Goal: Information Seeking & Learning: Learn about a topic

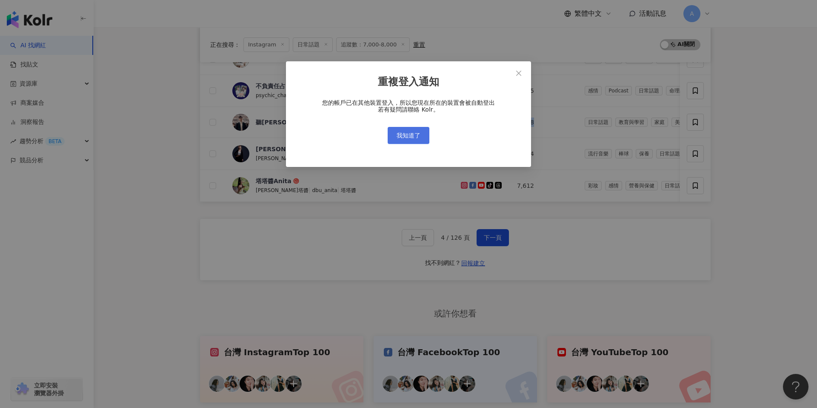
click at [415, 134] on span "我知道了" at bounding box center [409, 135] width 24 height 7
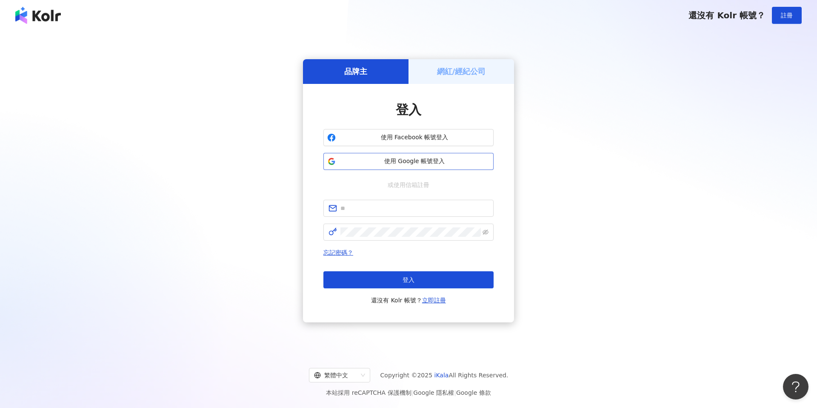
click at [409, 156] on button "使用 Google 帳號登入" at bounding box center [408, 161] width 170 height 17
click at [407, 156] on button "使用 Google 帳號登入" at bounding box center [408, 161] width 170 height 17
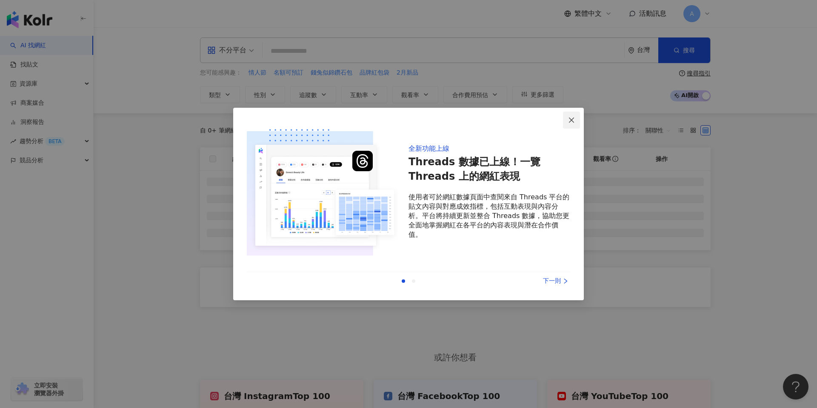
click at [565, 120] on span "Close" at bounding box center [571, 120] width 17 height 7
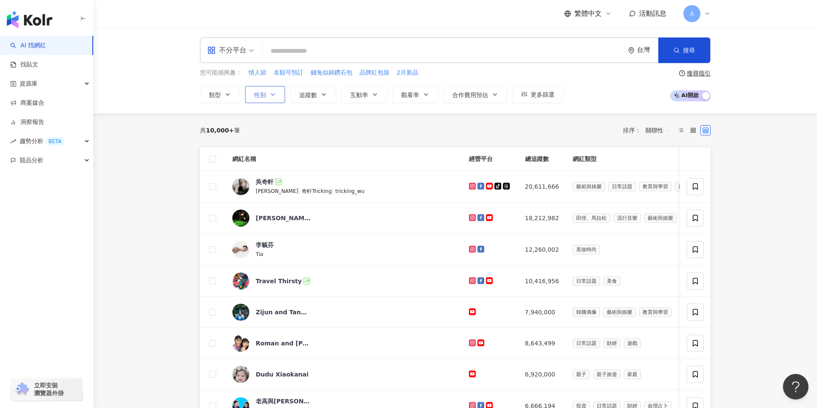
click at [262, 99] on button "性別" at bounding box center [265, 94] width 40 height 17
click at [311, 95] on span "追蹤數" at bounding box center [308, 94] width 18 height 7
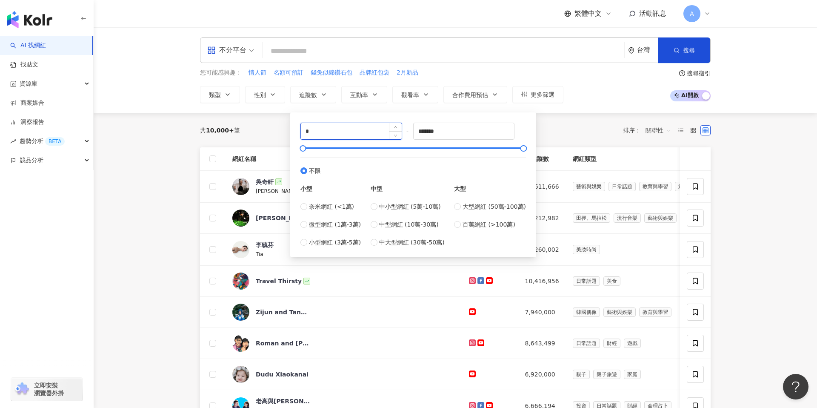
click at [320, 135] on input "*" at bounding box center [351, 131] width 101 height 16
click at [470, 342] on icon at bounding box center [471, 341] width 3 height 3
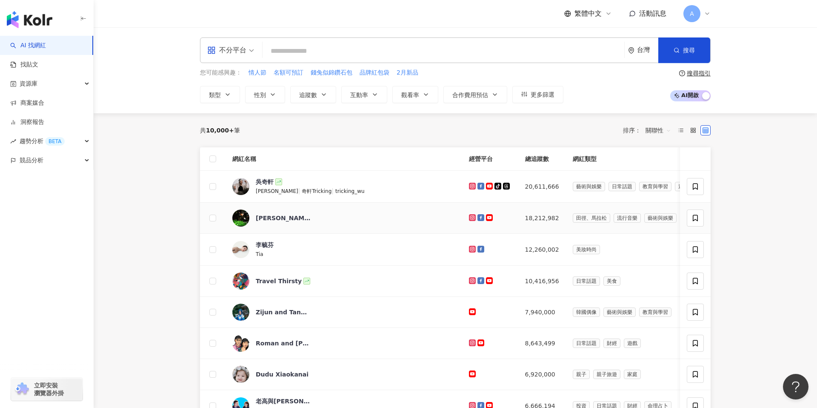
click at [470, 216] on icon at bounding box center [471, 216] width 3 height 3
click at [310, 96] on span "追蹤數" at bounding box center [308, 94] width 18 height 7
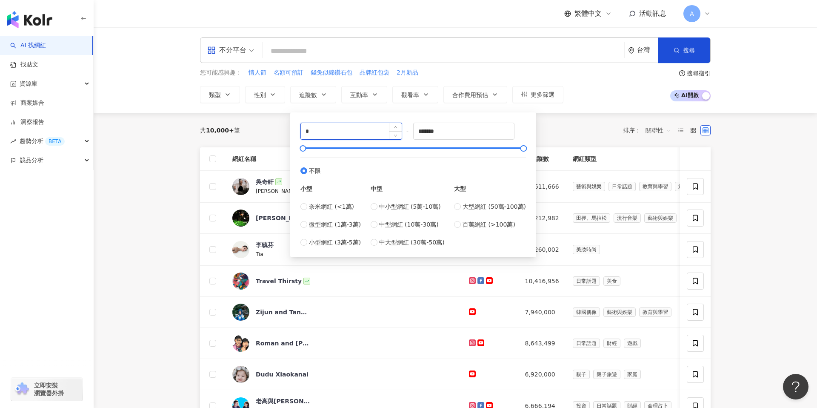
click at [320, 133] on input "*" at bounding box center [351, 131] width 101 height 16
type input "****"
click at [437, 131] on input "*******" at bounding box center [464, 131] width 101 height 16
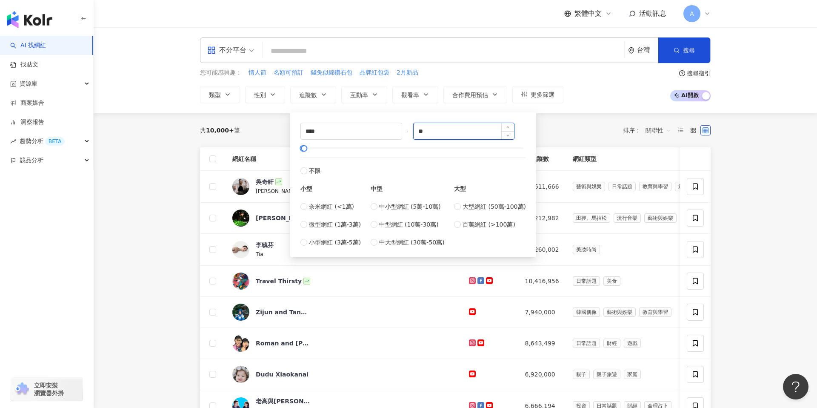
type input "*"
type input "****"
click at [246, 131] on div "共 10,000+ 筆 排序： 關聯性" at bounding box center [455, 130] width 511 height 14
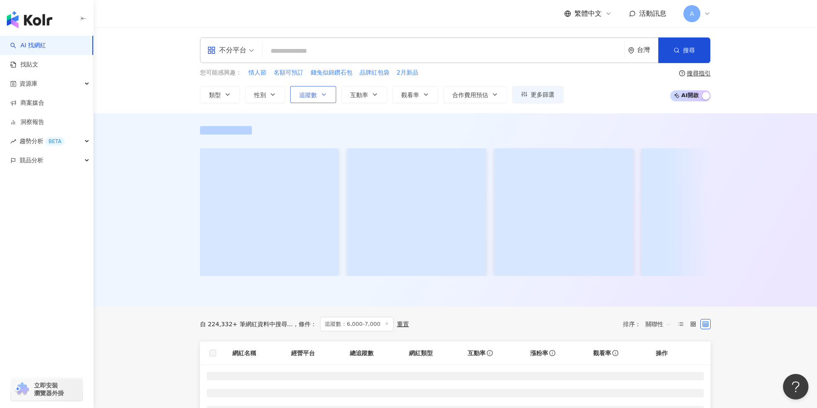
click at [324, 91] on icon "button" at bounding box center [323, 94] width 7 height 7
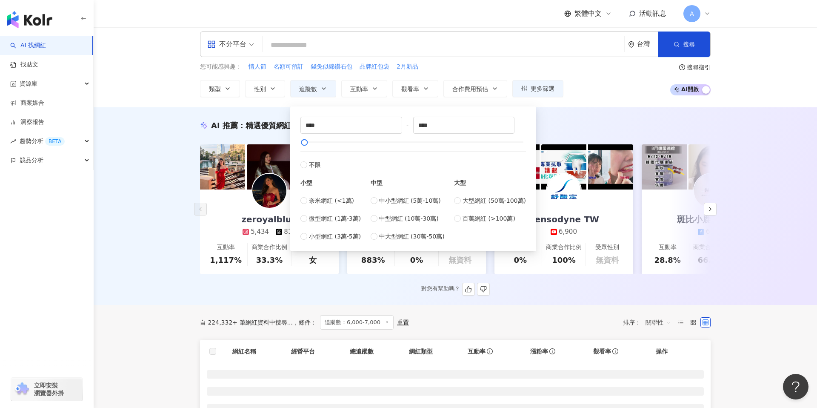
scroll to position [8, 0]
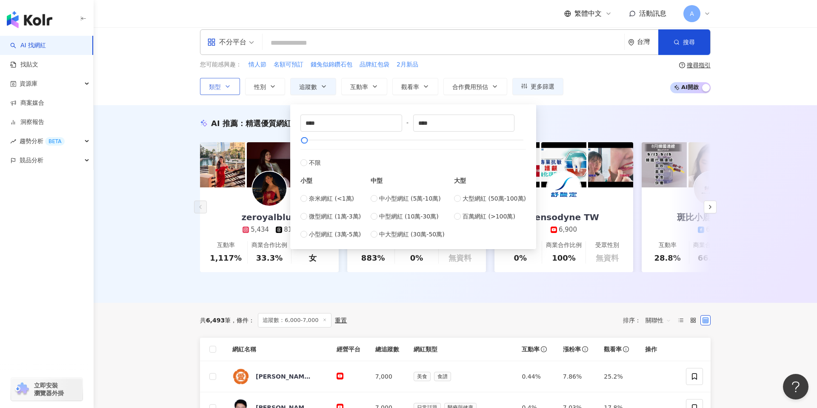
click at [231, 82] on button "類型" at bounding box center [220, 86] width 40 height 17
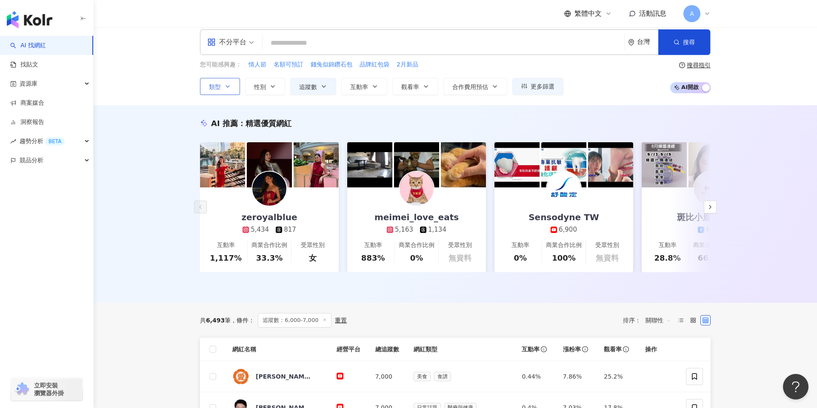
scroll to position [0, 0]
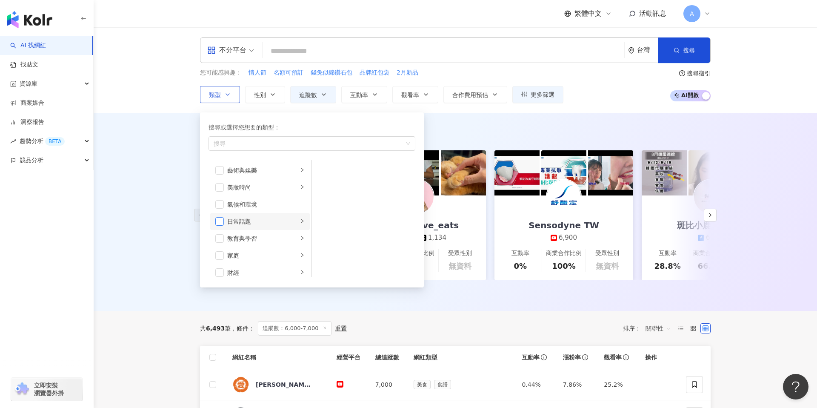
click at [223, 224] on span "button" at bounding box center [219, 221] width 9 height 9
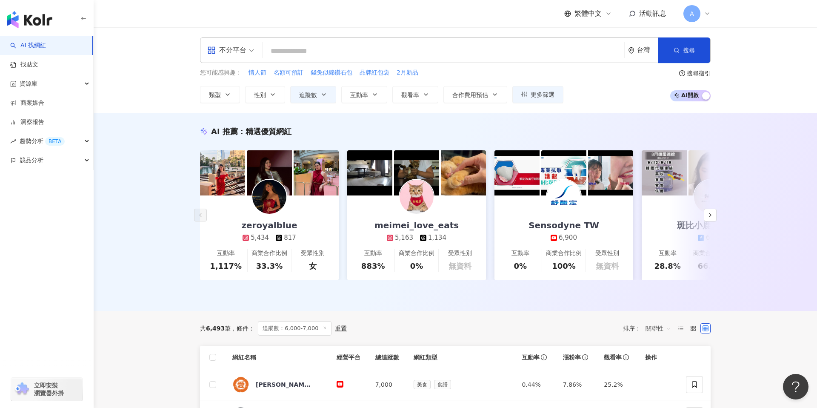
click at [466, 106] on div "不分平台 台灣 搜尋 您可能感興趣： 情人節 名額可預訂 錢兔似錦鑽石包 品牌紅包袋 2月新品 類型 搜尋或選擇您想要的類型： 日常話題 藝術與娛樂 美妝時尚…" at bounding box center [455, 70] width 723 height 86
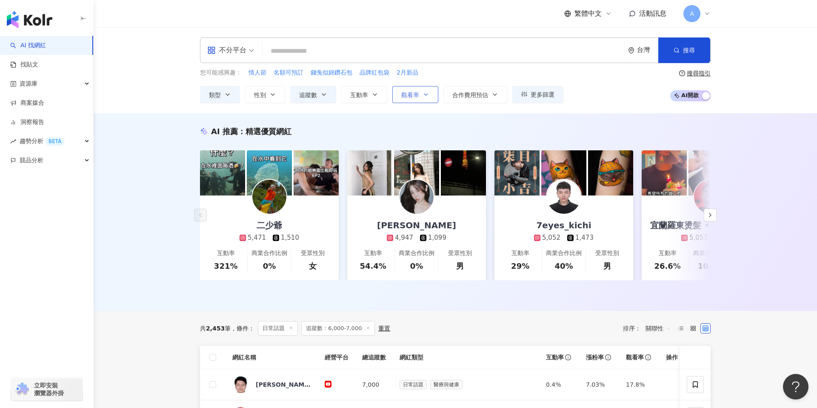
click at [427, 91] on icon "button" at bounding box center [425, 94] width 7 height 7
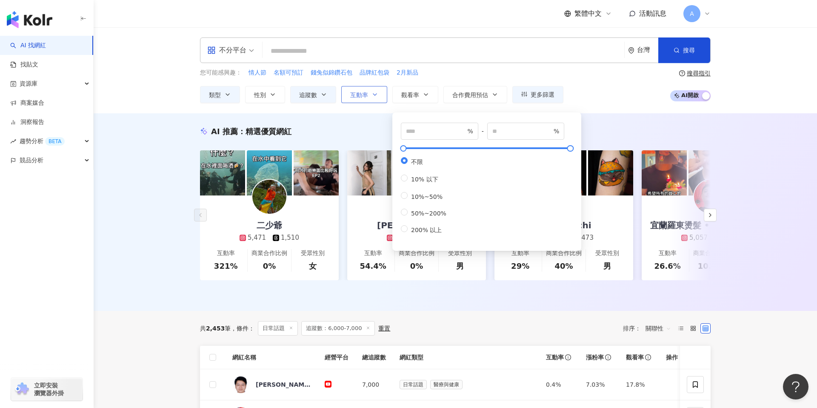
click at [347, 100] on button "互動率" at bounding box center [364, 94] width 46 height 17
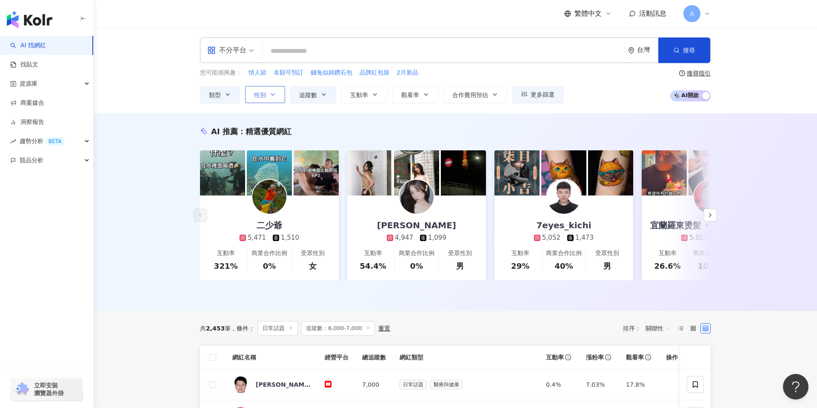
click at [256, 96] on span "性別" at bounding box center [260, 94] width 12 height 7
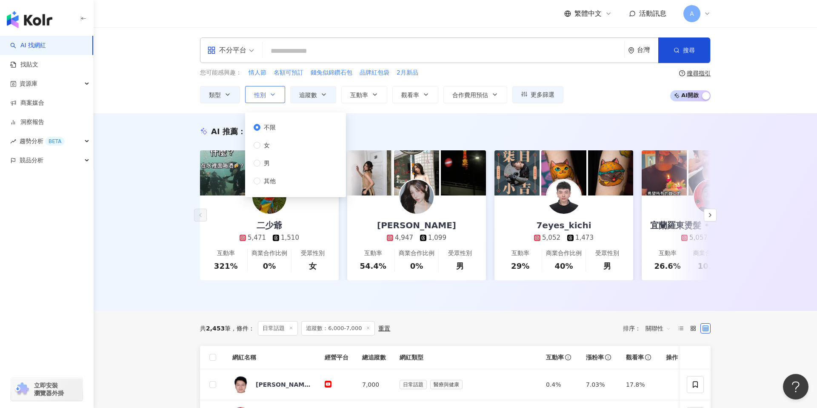
click at [257, 96] on span "性別" at bounding box center [260, 94] width 12 height 7
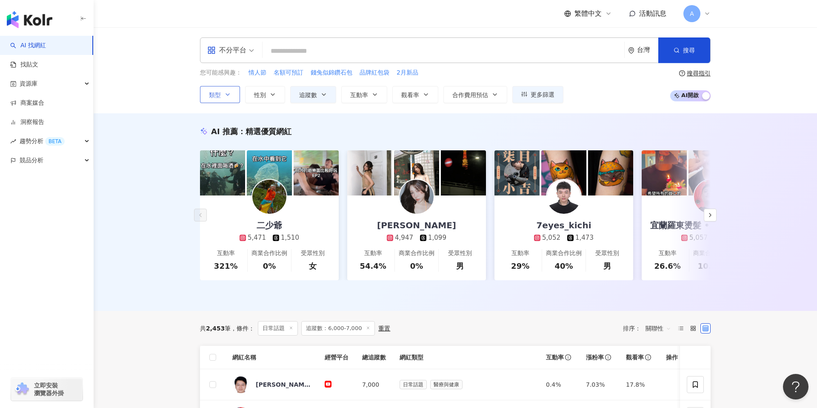
click at [229, 94] on icon "button" at bounding box center [227, 94] width 7 height 7
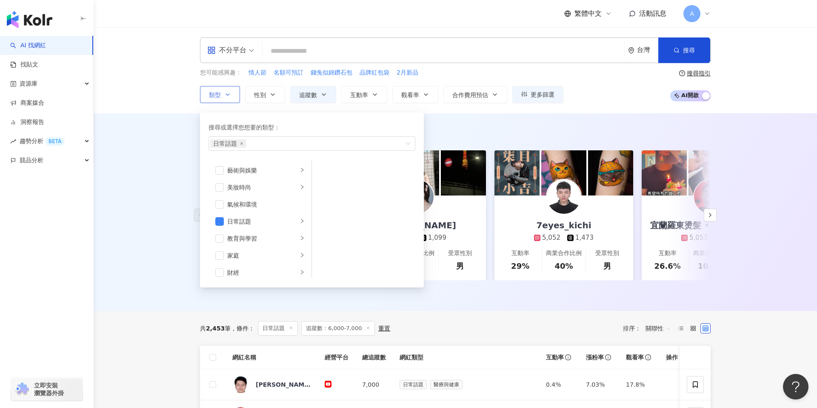
click at [229, 94] on icon "button" at bounding box center [227, 94] width 7 height 7
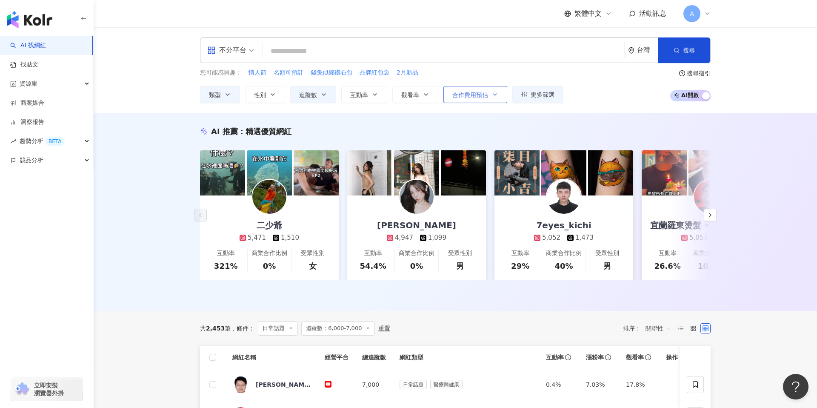
click at [467, 101] on button "合作費用預估" at bounding box center [475, 94] width 64 height 17
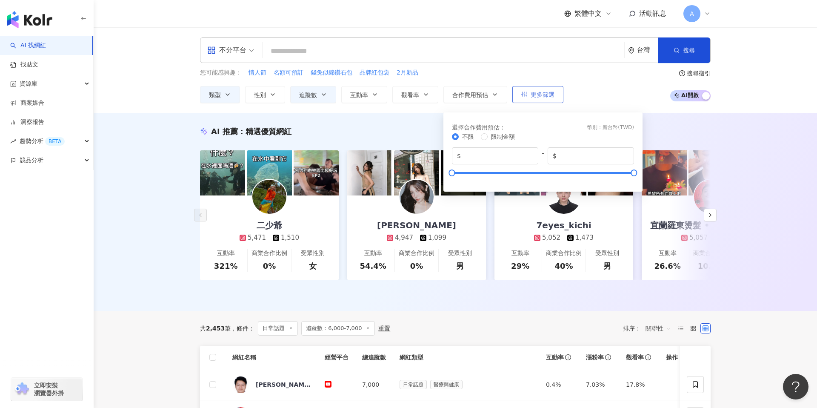
click at [561, 97] on button "更多篩選" at bounding box center [537, 94] width 51 height 17
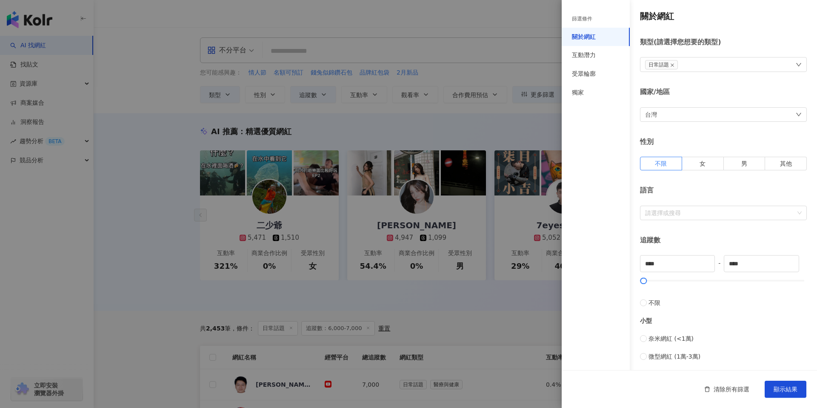
click at [531, 104] on div at bounding box center [408, 204] width 817 height 408
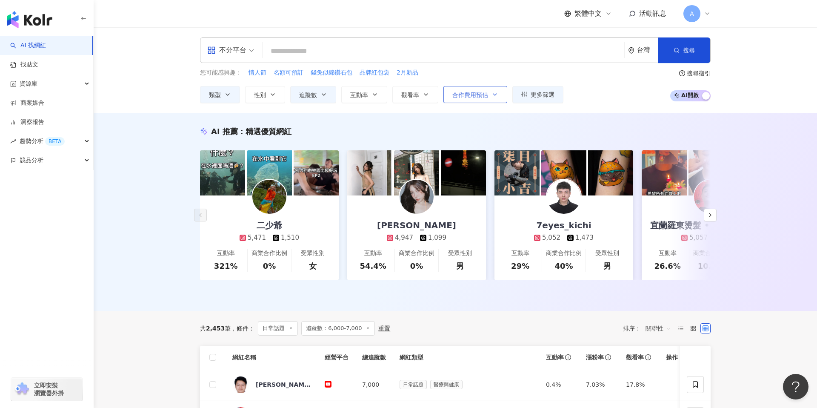
click at [476, 89] on button "合作費用預估" at bounding box center [475, 94] width 64 height 17
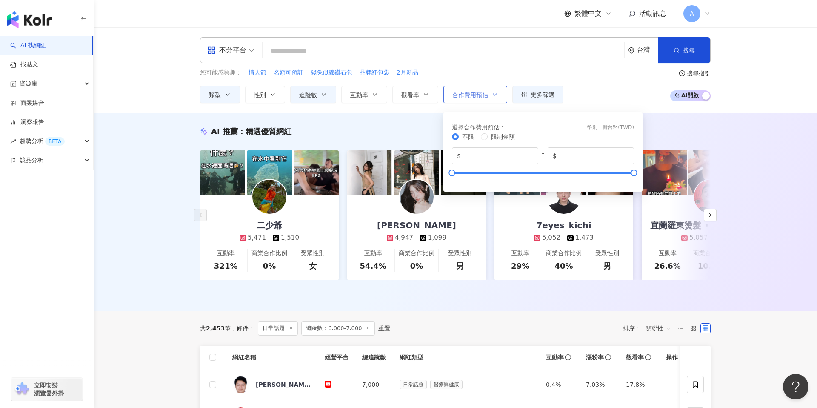
click at [477, 90] on button "合作費用預估" at bounding box center [475, 94] width 64 height 17
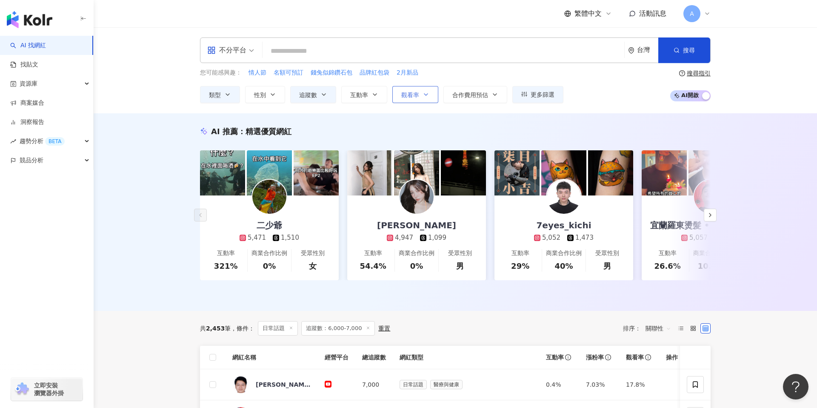
click at [413, 90] on button "觀看率" at bounding box center [415, 94] width 46 height 17
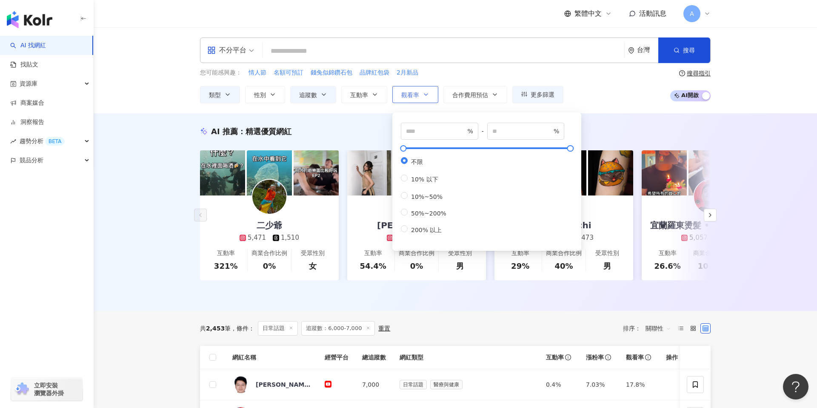
click at [413, 90] on button "觀看率" at bounding box center [415, 94] width 46 height 17
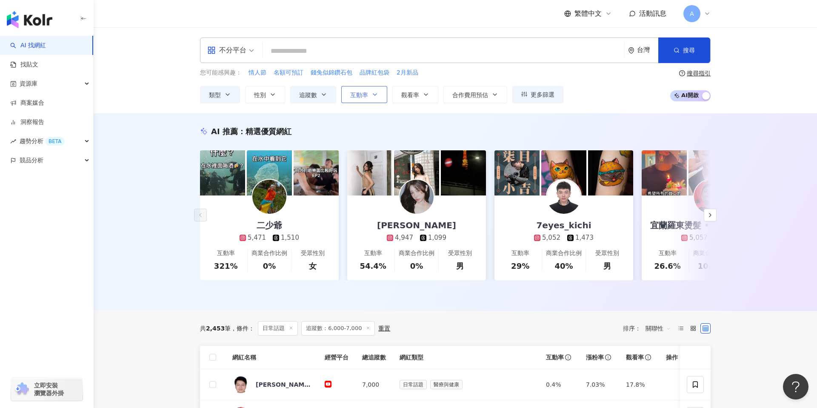
click at [341, 92] on button "互動率" at bounding box center [364, 94] width 46 height 17
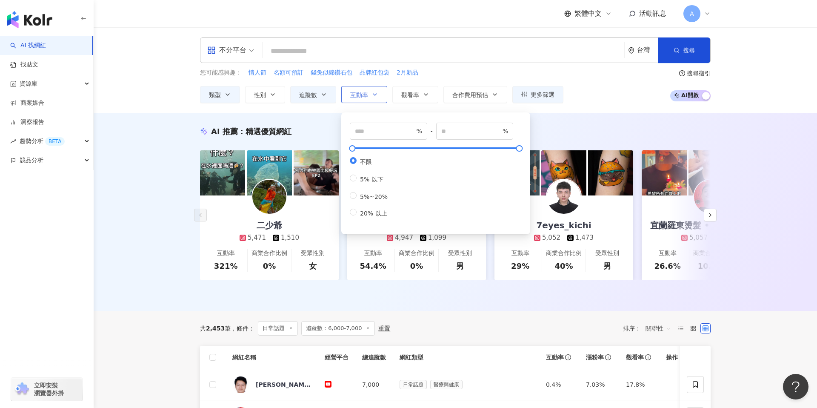
click at [354, 96] on span "互動率" at bounding box center [359, 94] width 18 height 7
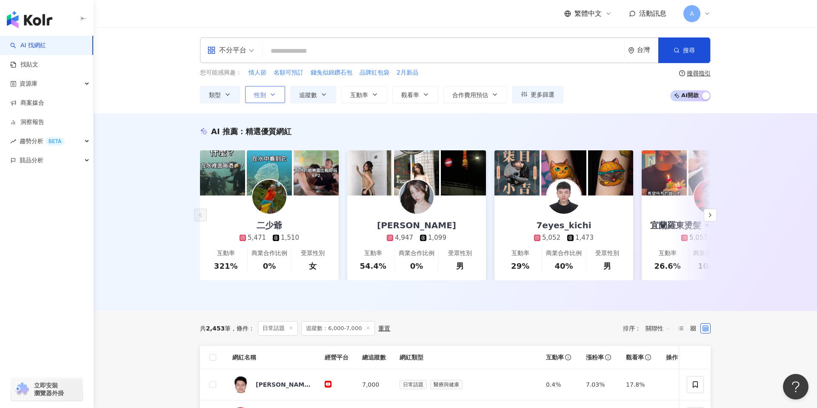
click at [272, 100] on button "性別" at bounding box center [265, 94] width 40 height 17
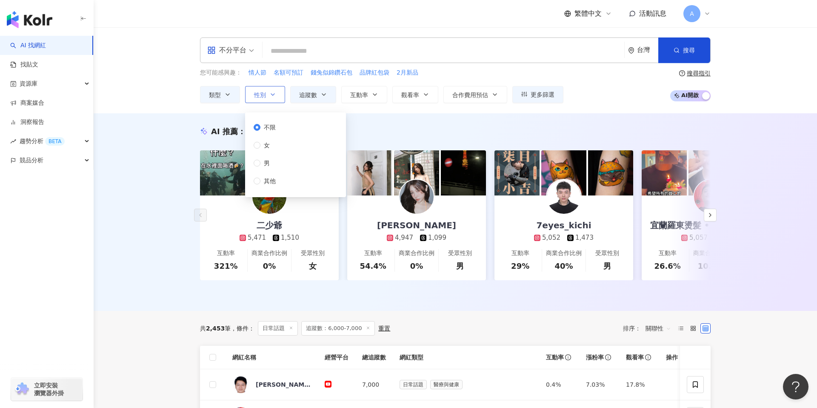
click at [272, 100] on button "性別" at bounding box center [265, 94] width 40 height 17
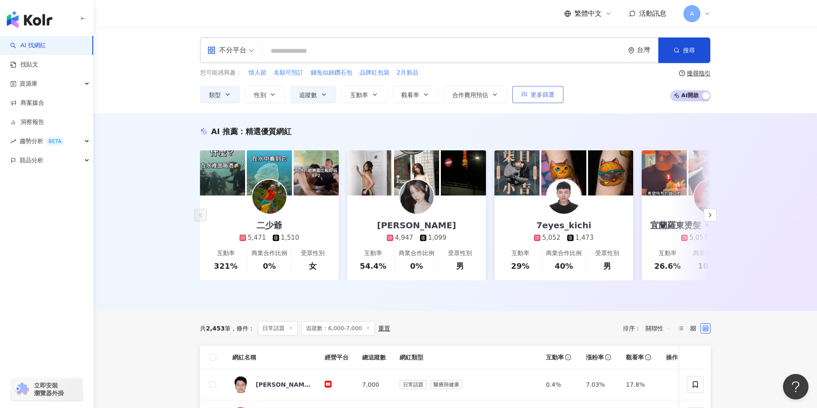
click at [561, 90] on button "更多篩選" at bounding box center [537, 94] width 51 height 17
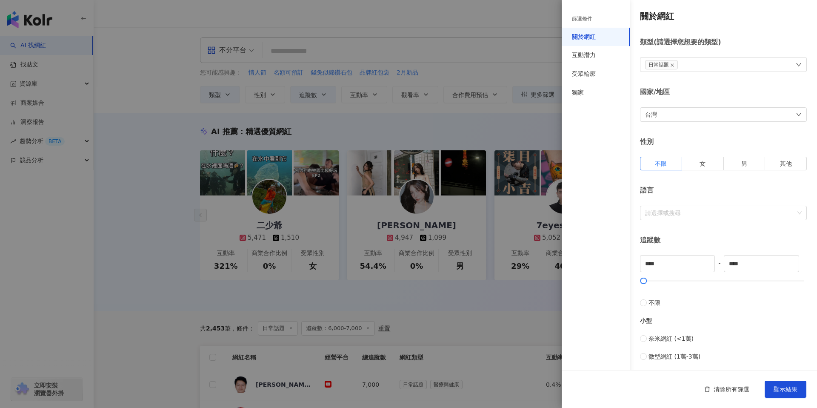
click at [545, 90] on div at bounding box center [408, 204] width 817 height 408
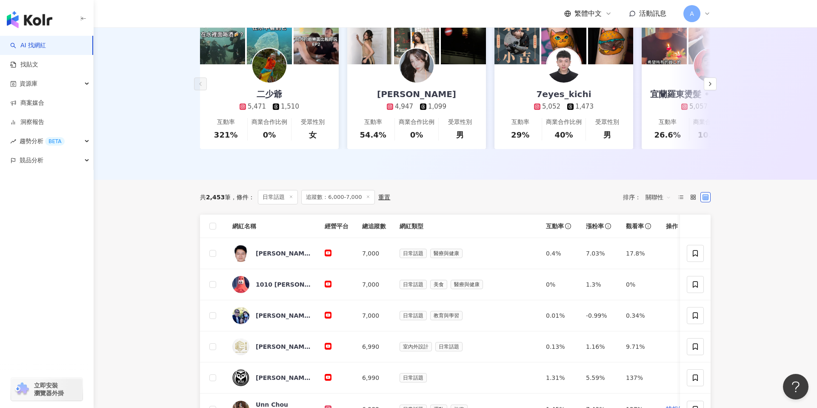
scroll to position [131, 0]
click at [379, 197] on div "重置" at bounding box center [384, 196] width 12 height 7
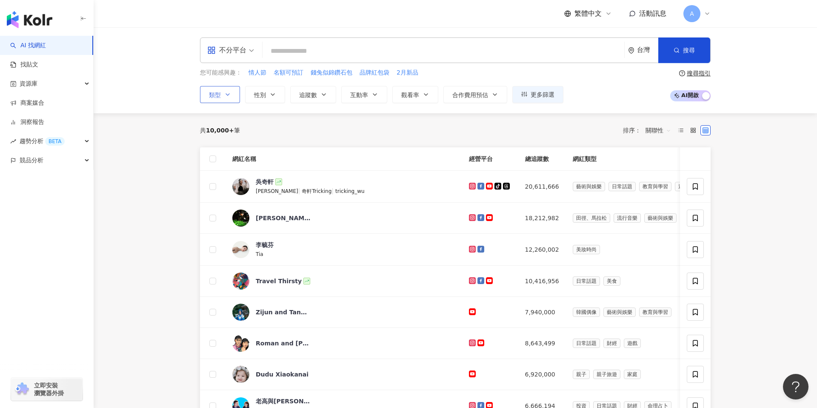
click at [221, 96] on button "類型" at bounding box center [220, 94] width 40 height 17
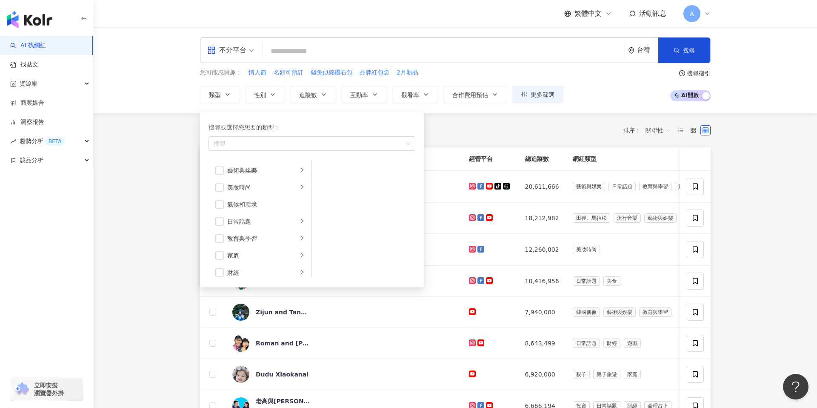
click at [239, 47] on div "不分平台" at bounding box center [226, 50] width 39 height 14
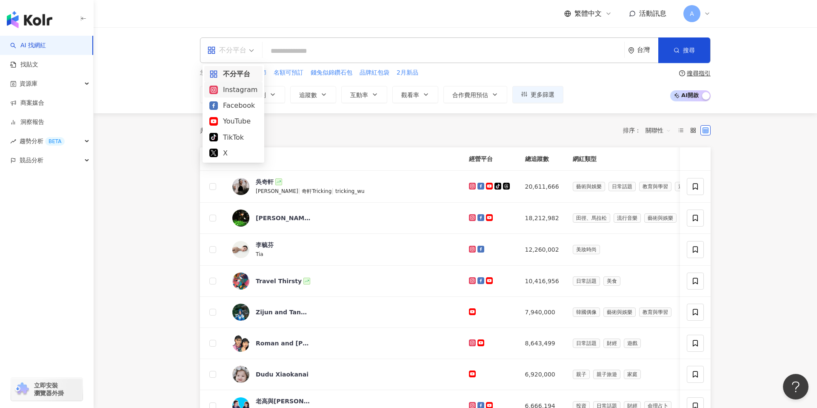
click at [229, 87] on div "Instagram" at bounding box center [233, 89] width 48 height 11
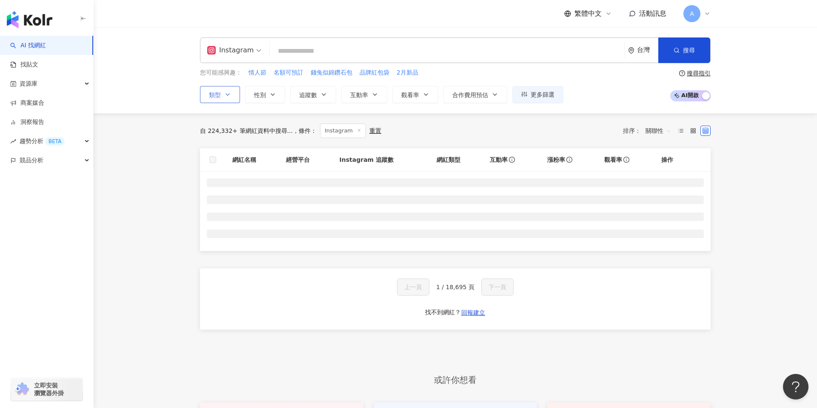
click at [228, 99] on button "類型" at bounding box center [220, 94] width 40 height 17
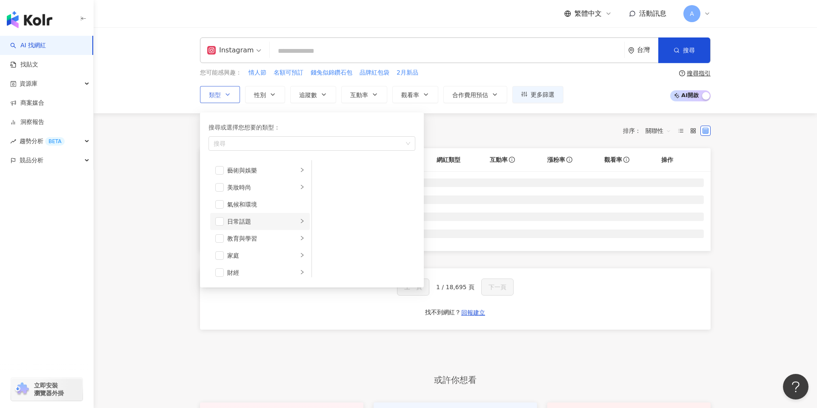
click at [250, 220] on div "日常話題" at bounding box center [262, 221] width 71 height 9
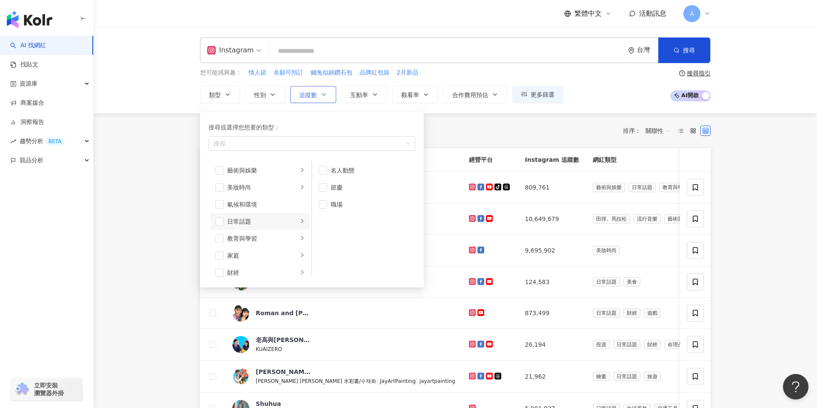
click at [330, 98] on button "追蹤數" at bounding box center [313, 94] width 46 height 17
type input "*"
type input "*******"
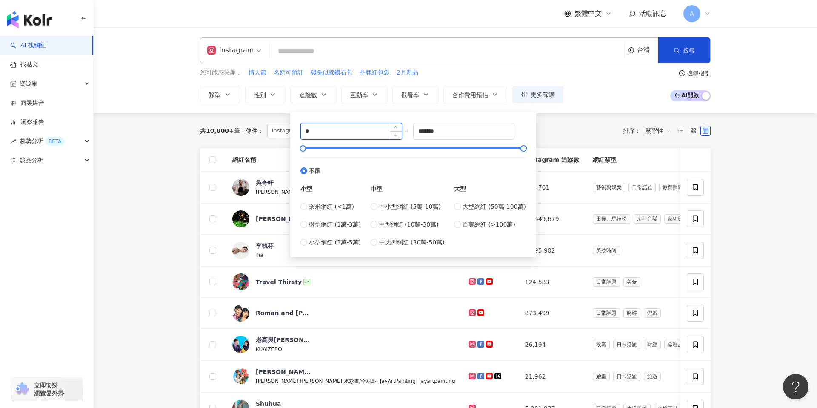
click at [326, 133] on input "*" at bounding box center [351, 131] width 101 height 16
type input "*"
type input "****"
click at [474, 128] on input "*******" at bounding box center [464, 131] width 101 height 16
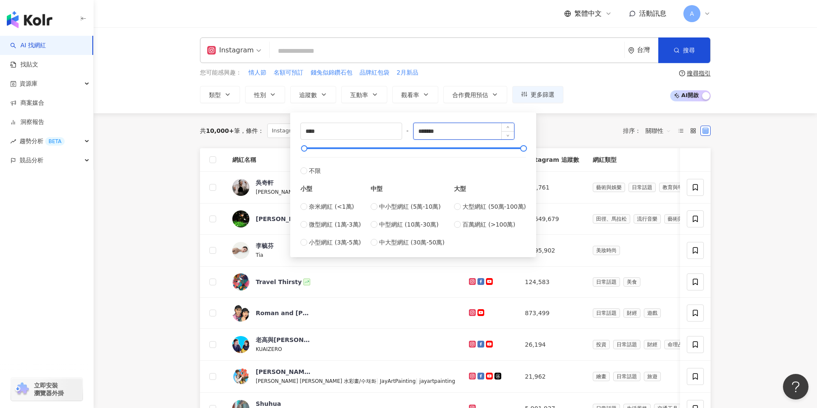
click at [474, 128] on input "*******" at bounding box center [464, 131] width 101 height 16
type input "*"
type input "****"
click at [579, 126] on div "共 10,000+ 筆 條件 ： Instagram 重置 排序： 關聯性" at bounding box center [455, 130] width 511 height 14
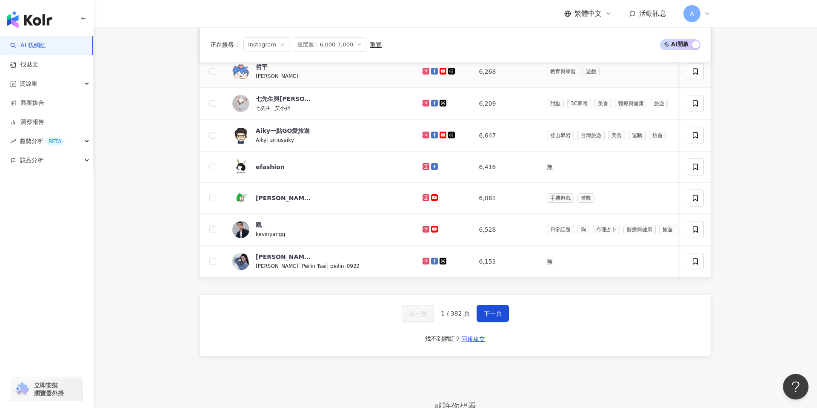
scroll to position [654, 0]
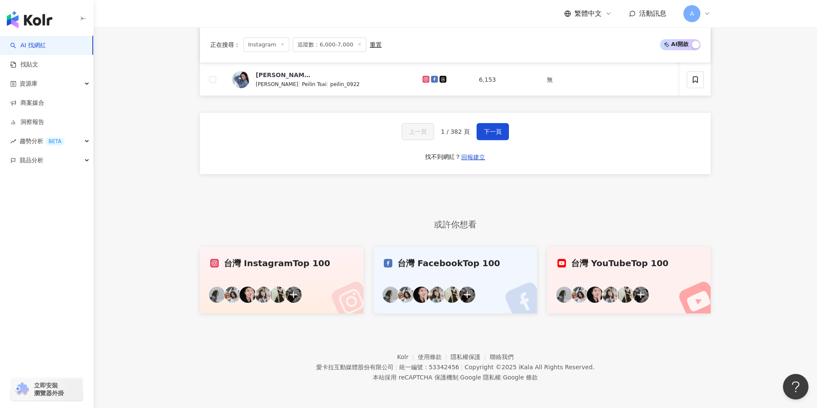
click at [452, 134] on span "1 / 382 頁" at bounding box center [455, 131] width 29 height 7
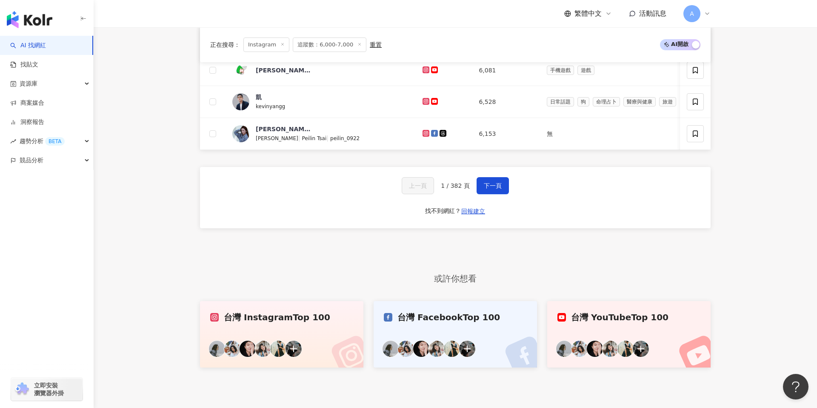
scroll to position [600, 0]
click at [483, 193] on button "下一頁" at bounding box center [492, 185] width 32 height 17
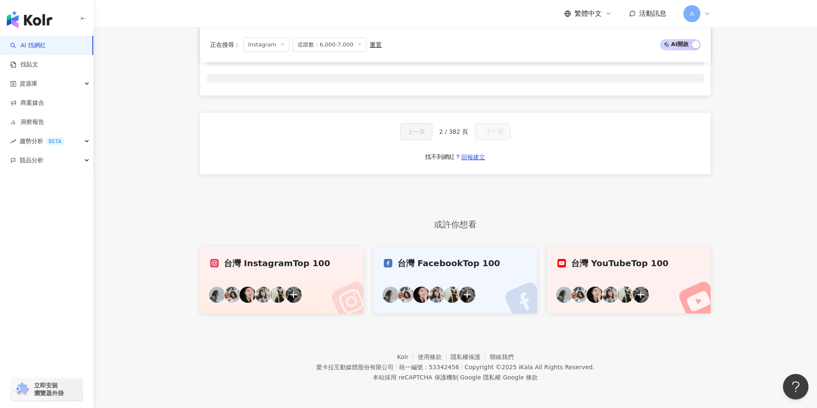
scroll to position [353, 0]
click at [483, 193] on div "網紅名稱 經營平台 Instagram 追蹤數 網紅類型 互動率 漲粉率 觀看率 操作 上一頁 2 / 382 頁 下一頁 找不到網紅？ 回報建立" at bounding box center [455, 103] width 511 height 220
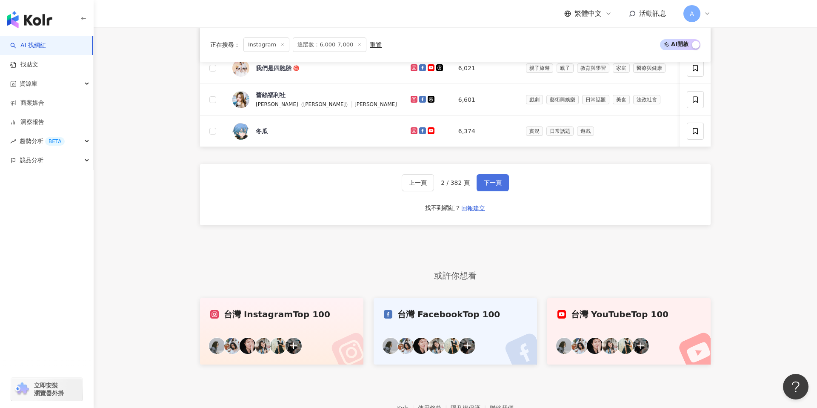
click at [492, 183] on span "下一頁" at bounding box center [493, 182] width 18 height 7
click at [492, 183] on div "網紅名稱 經營平台 Instagram 追蹤數 網紅類型 互動率 漲粉率 觀看率 操作 老徐彈吉他 svsvguitar 6,469 無 0% 0.59% 0…" at bounding box center [455, 5] width 511 height 518
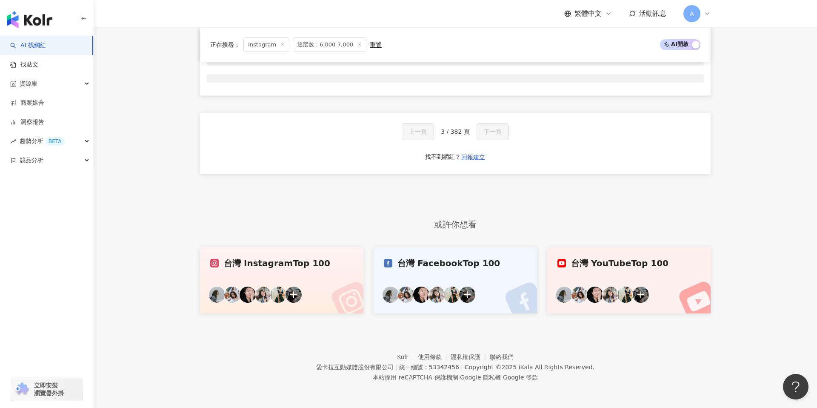
scroll to position [353, 0]
click at [492, 183] on div "網紅名稱 經營平台 Instagram 追蹤數 網紅類型 互動率 漲粉率 觀看率 操作 上一頁 3 / 382 頁 下一頁 找不到網紅？ 回報建立" at bounding box center [455, 103] width 511 height 220
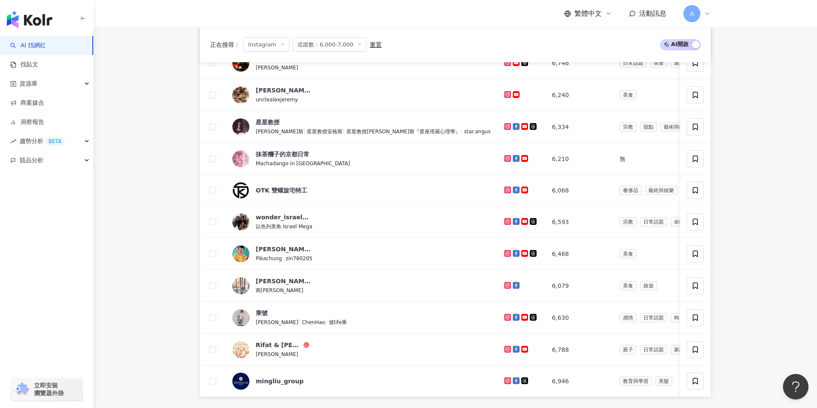
scroll to position [600, 0]
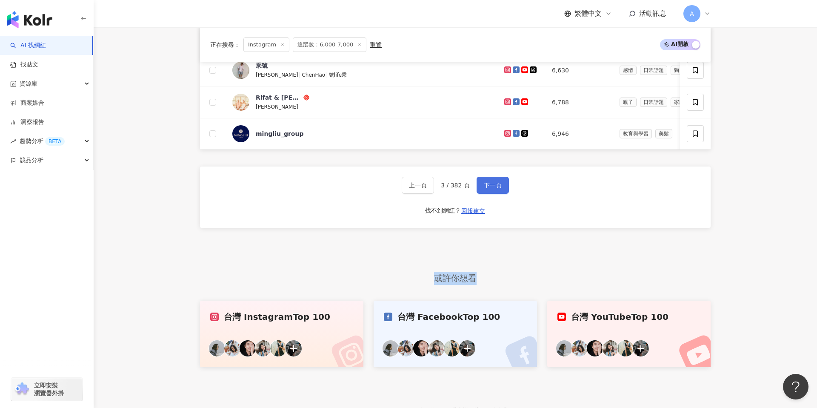
click at [481, 180] on button "下一頁" at bounding box center [492, 185] width 32 height 17
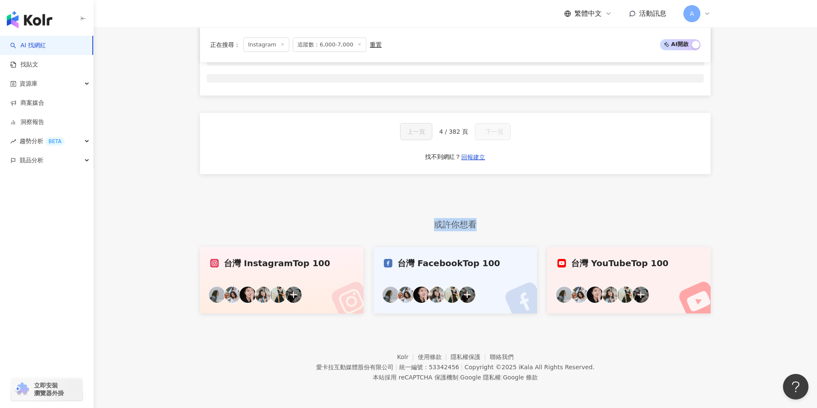
scroll to position [353, 0]
click at [481, 180] on div "網紅名稱 經營平台 Instagram 追蹤數 網紅類型 互動率 漲粉率 觀看率 操作 上一頁 4 / 382 頁 下一頁 找不到網紅？ 回報建立" at bounding box center [455, 103] width 511 height 220
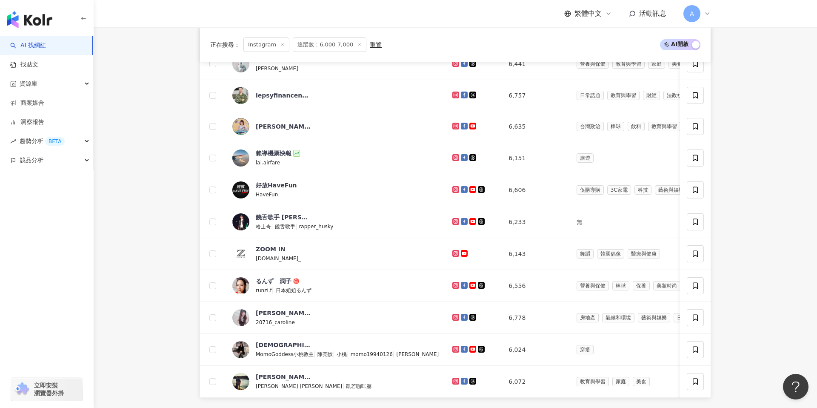
scroll to position [600, 0]
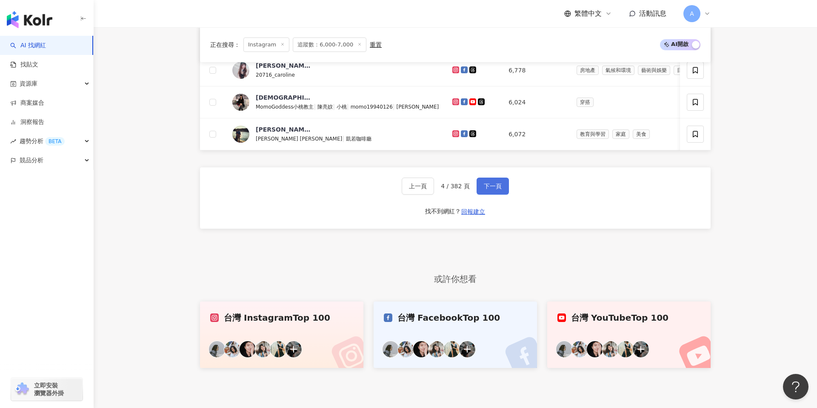
click at [489, 180] on button "下一頁" at bounding box center [492, 185] width 32 height 17
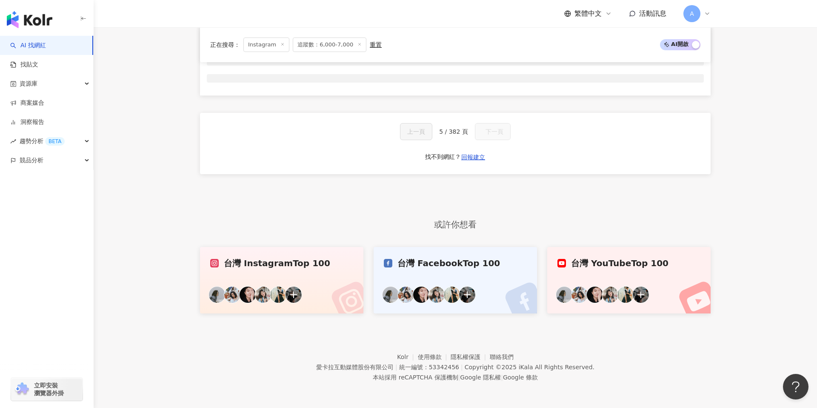
click at [489, 180] on div "網紅名稱 經營平台 Instagram 追蹤數 網紅類型 互動率 漲粉率 觀看率 操作 上一頁 5 / 382 頁 下一頁 找不到網紅？ 回報建立" at bounding box center [455, 103] width 511 height 220
click at [503, 146] on div "上一頁 5 / 382 頁 下一頁 找不到網紅？ 回報建立" at bounding box center [455, 143] width 511 height 61
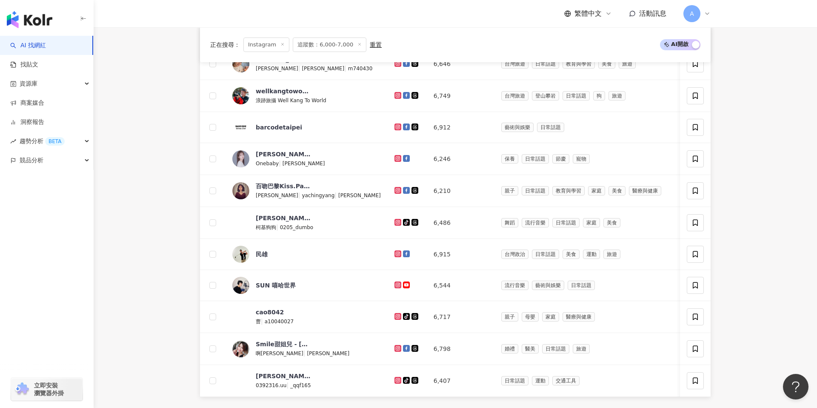
scroll to position [600, 0]
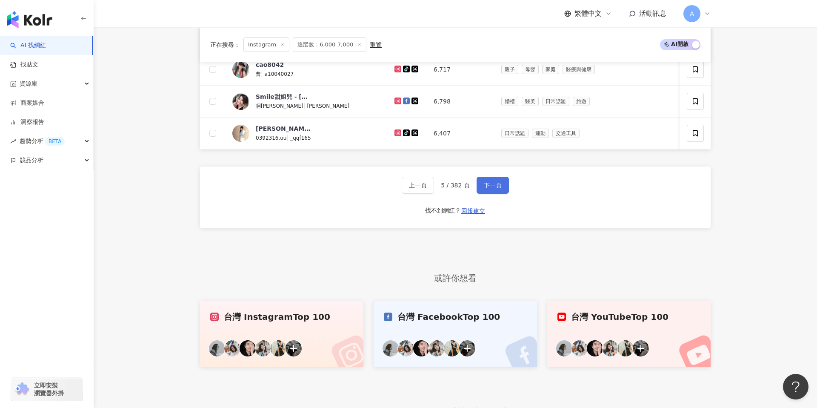
click at [496, 182] on span "下一頁" at bounding box center [493, 185] width 18 height 7
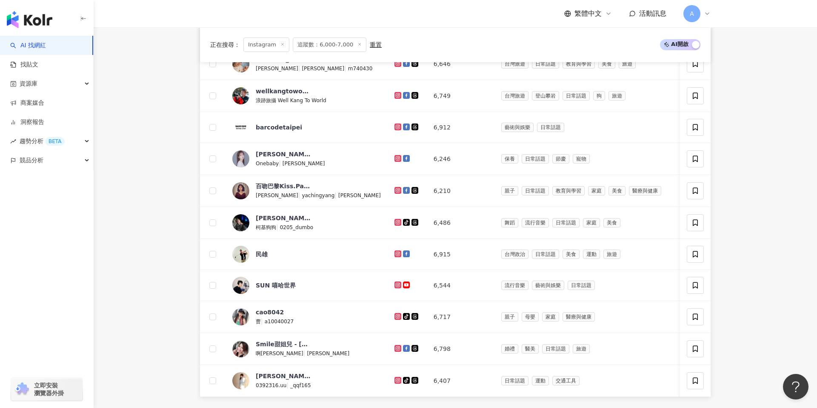
click at [496, 182] on div "網紅名稱 經營平台 Instagram 追蹤數 網紅類型 互動率 漲粉率 觀看率 操作 Y Chính/ [PERSON_NAME]/[PERSON_NAME…" at bounding box center [455, 253] width 511 height 520
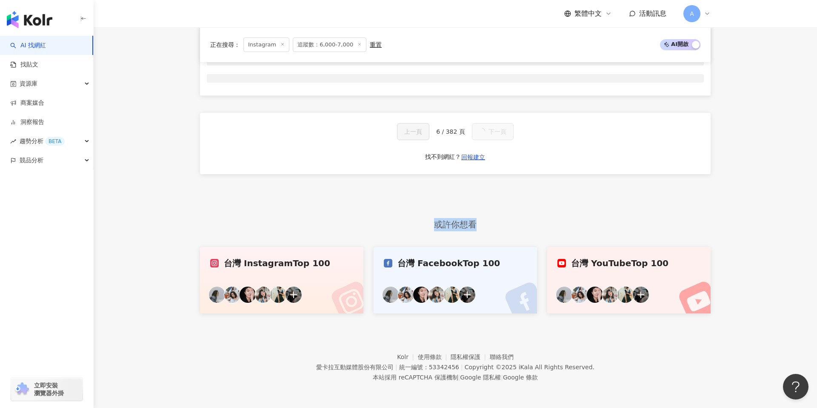
click at [496, 182] on div "網紅名稱 經營平台 Instagram 追蹤數 網紅類型 互動率 漲粉率 觀看率 操作 上一頁 6 / 382 頁 下一頁 找不到網紅？ 回報建立" at bounding box center [455, 103] width 511 height 220
click at [494, 152] on div "上一頁 6 / 382 頁 下一頁 找不到網紅？ 回報建立" at bounding box center [455, 143] width 511 height 61
click at [492, 143] on div "上一頁 6 / 382 頁 下一頁 找不到網紅？ 回報建立" at bounding box center [455, 143] width 511 height 61
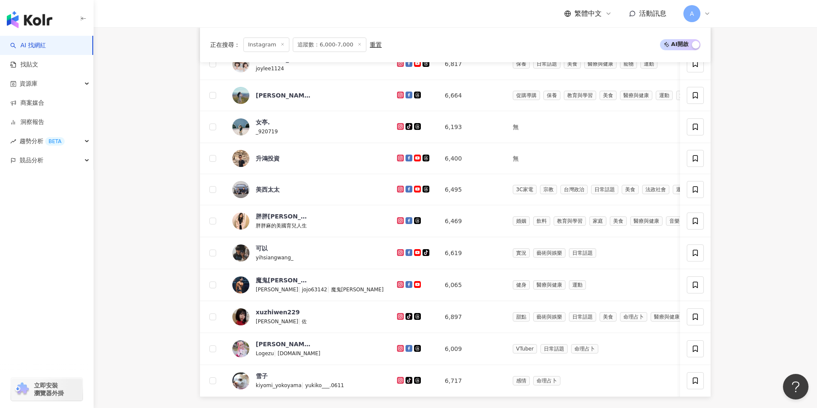
scroll to position [600, 0]
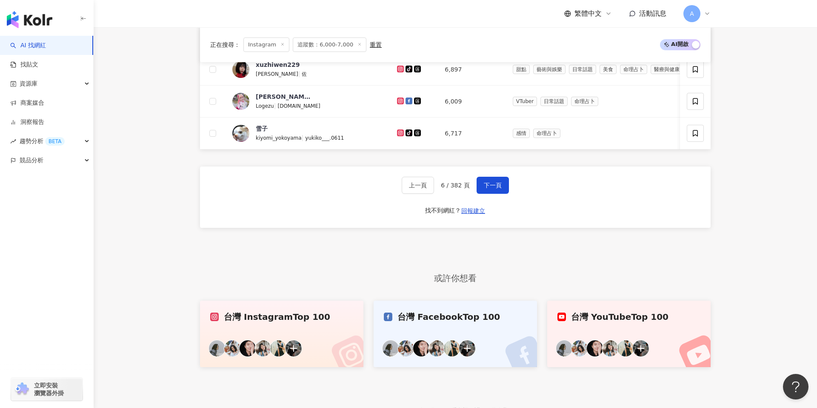
click at [447, 191] on div "上一頁 6 / 382 頁 下一頁" at bounding box center [455, 185] width 107 height 17
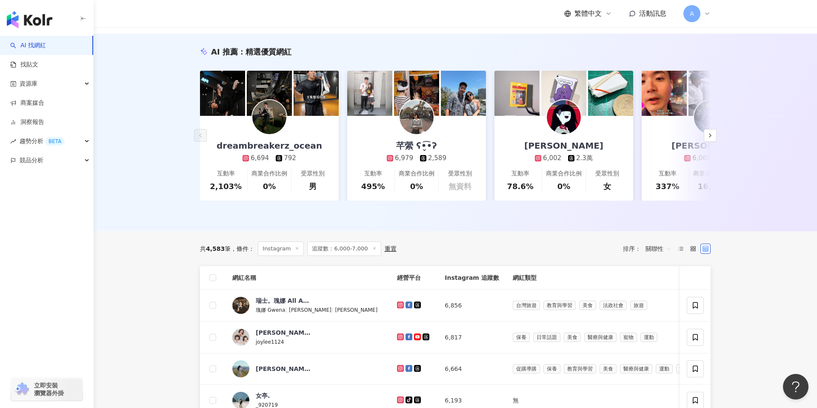
scroll to position [79, 0]
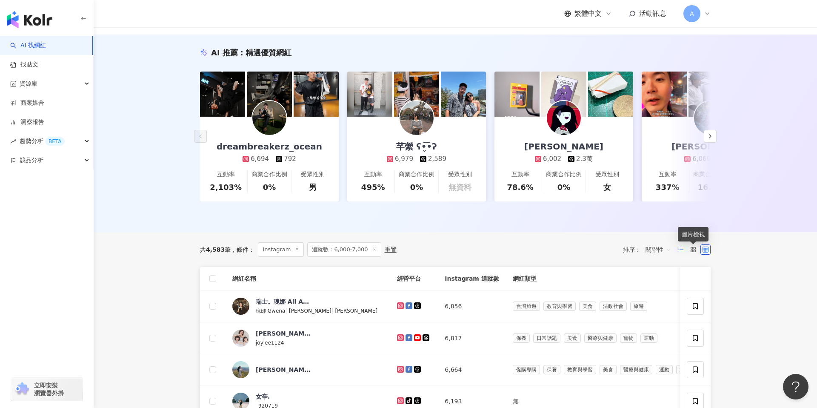
click at [679, 249] on icon at bounding box center [681, 249] width 6 height 6
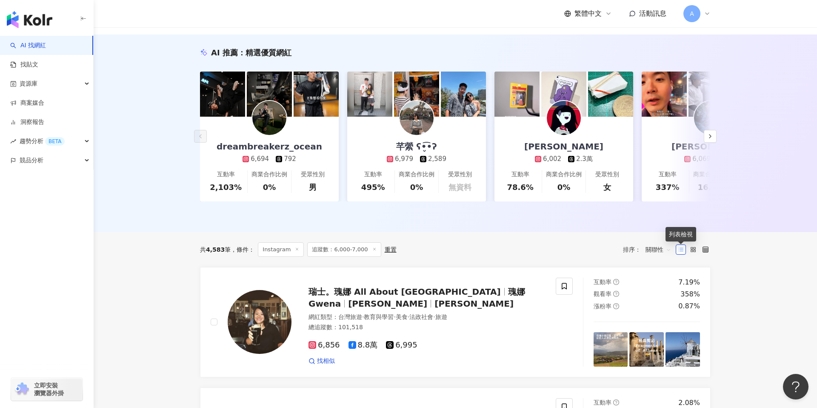
click at [680, 249] on icon at bounding box center [681, 249] width 6 height 6
click at [705, 248] on icon at bounding box center [705, 249] width 6 height 6
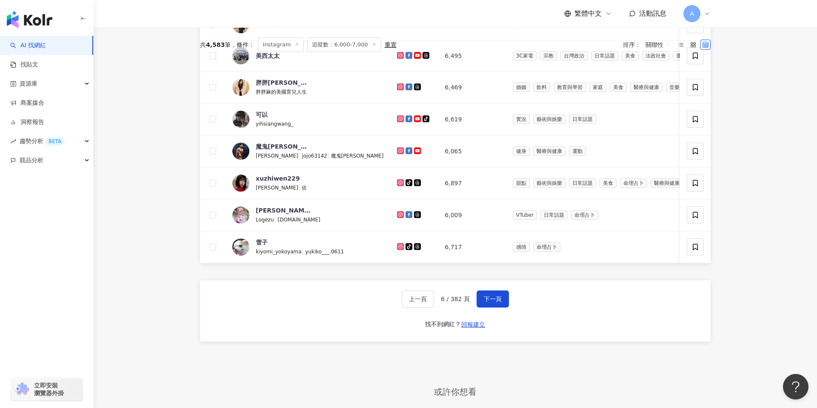
scroll to position [653, 0]
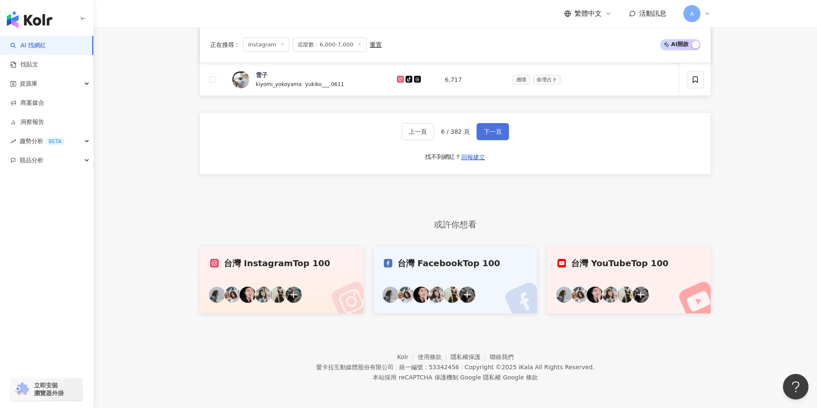
click at [488, 137] on button "下一頁" at bounding box center [492, 131] width 32 height 17
click at [488, 137] on button "下一頁" at bounding box center [493, 131] width 42 height 17
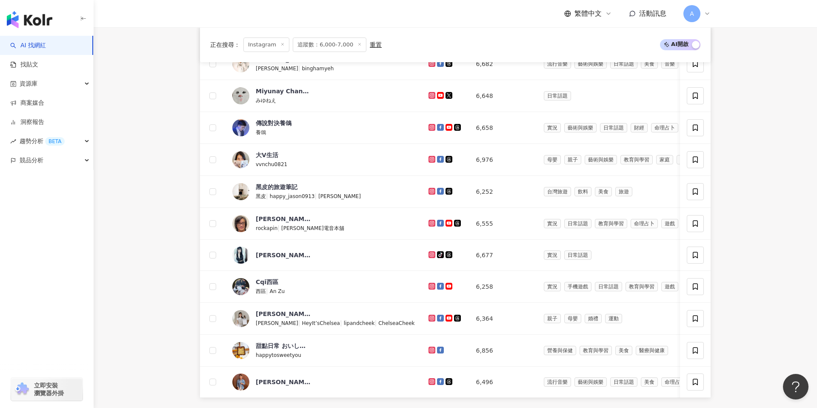
scroll to position [653, 0]
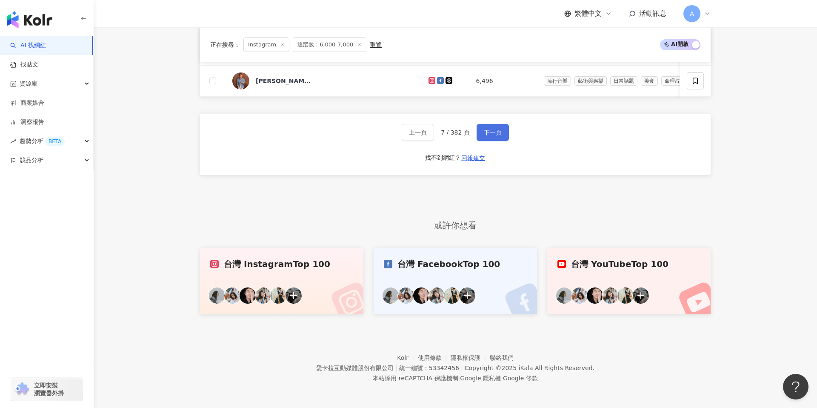
click at [488, 137] on button "下一頁" at bounding box center [492, 132] width 32 height 17
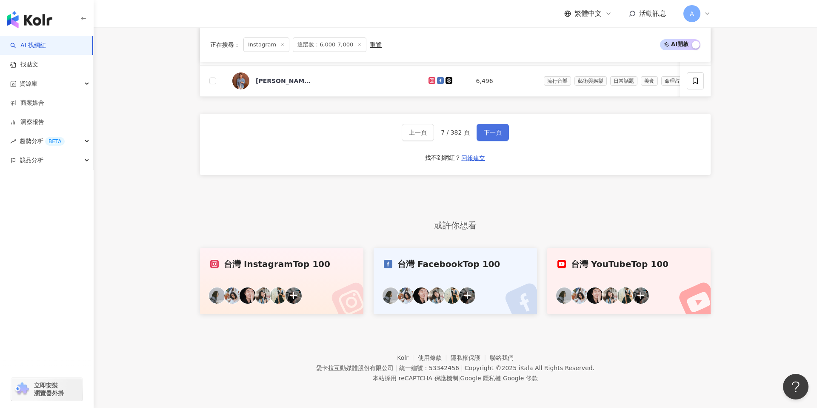
click at [488, 137] on button "下一頁" at bounding box center [492, 132] width 32 height 17
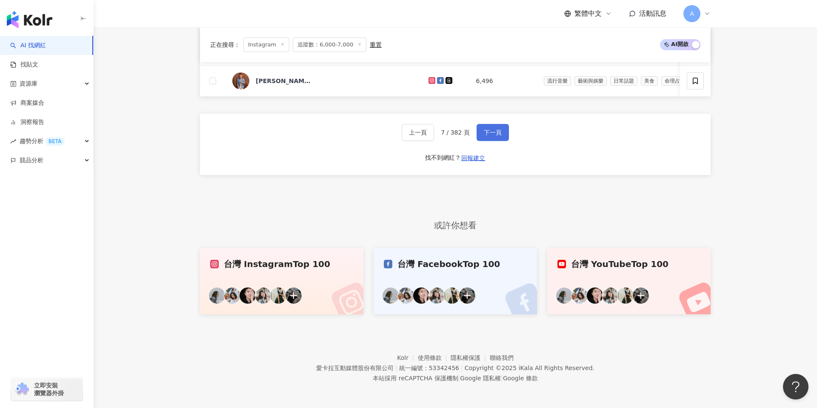
click at [488, 137] on button "下一頁" at bounding box center [492, 132] width 32 height 17
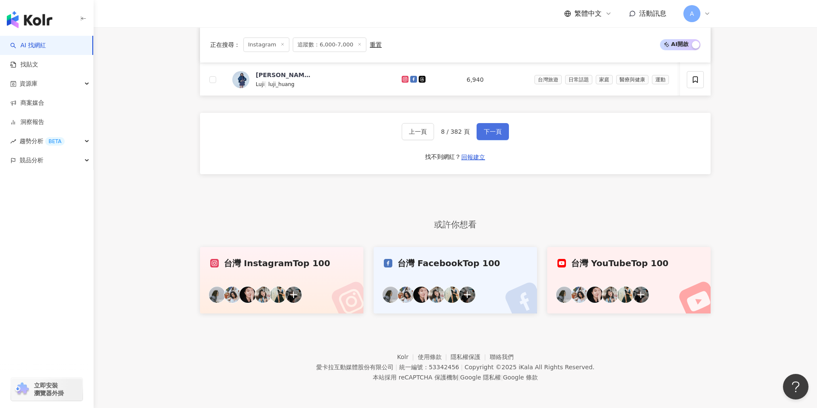
click at [488, 137] on button "下一頁" at bounding box center [492, 131] width 32 height 17
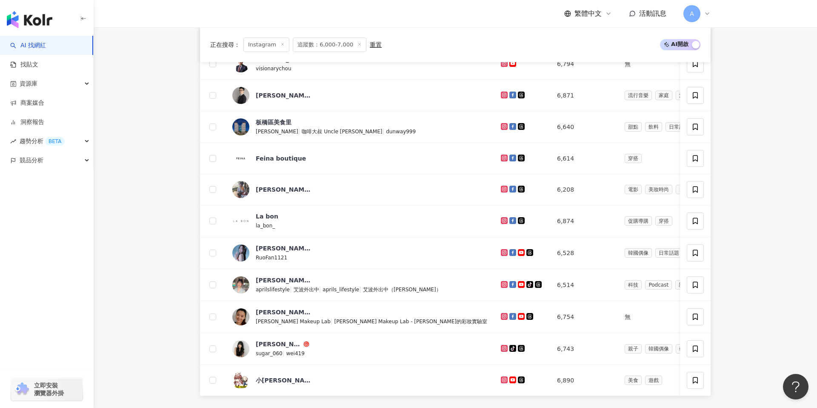
scroll to position [653, 0]
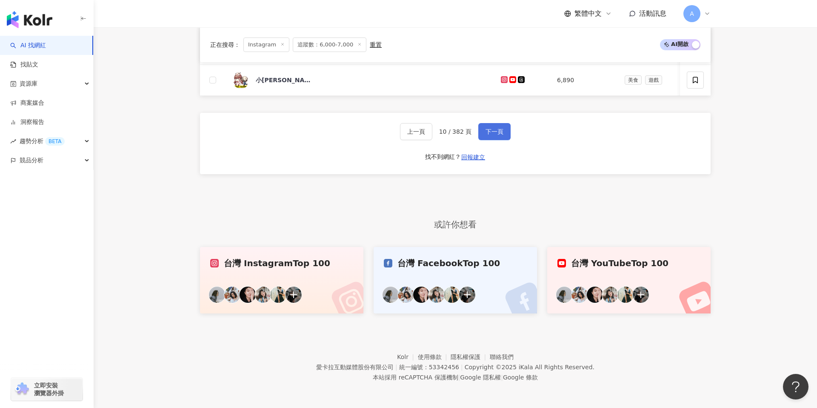
click at [488, 137] on button "下一頁" at bounding box center [494, 131] width 32 height 17
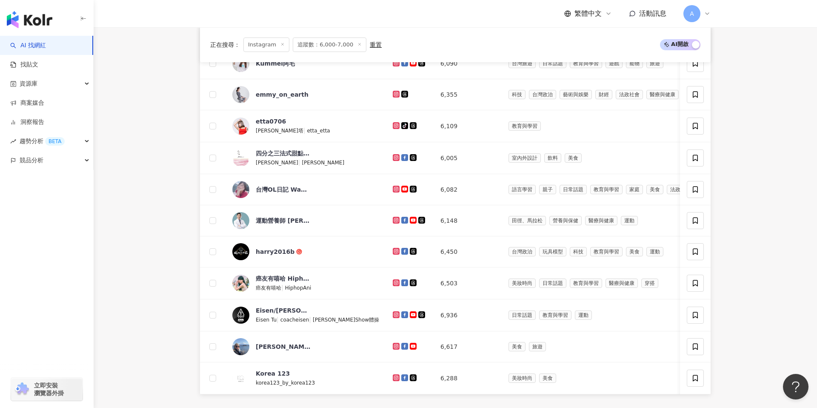
scroll to position [651, 0]
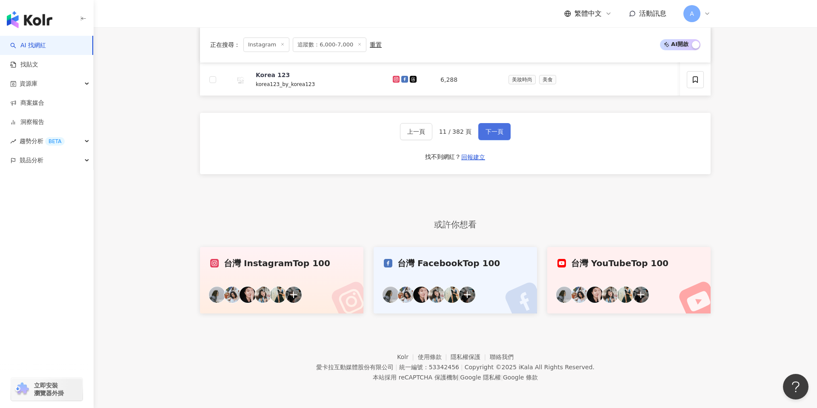
click at [488, 137] on button "下一頁" at bounding box center [494, 131] width 32 height 17
click at [488, 137] on button "下一頁" at bounding box center [495, 131] width 42 height 17
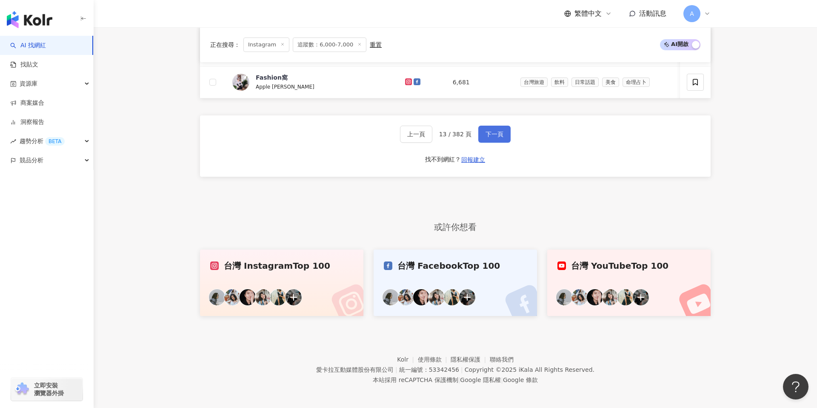
click at [489, 137] on button "下一頁" at bounding box center [494, 134] width 32 height 17
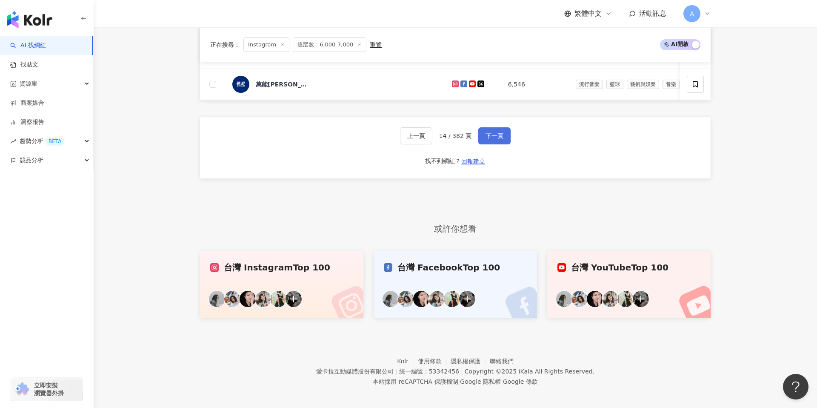
click at [489, 138] on span "下一頁" at bounding box center [494, 135] width 18 height 7
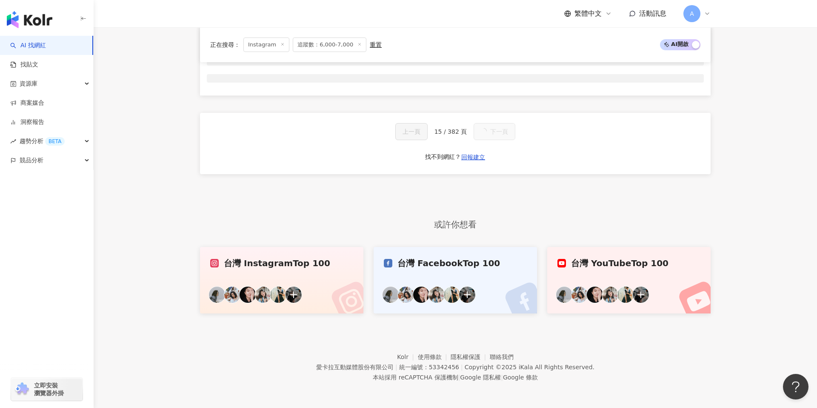
click at [491, 141] on div "上一頁 15 / 382 頁 下一頁 找不到網紅？ 回報建立" at bounding box center [455, 143] width 511 height 61
click at [491, 137] on button "下一頁" at bounding box center [494, 131] width 32 height 17
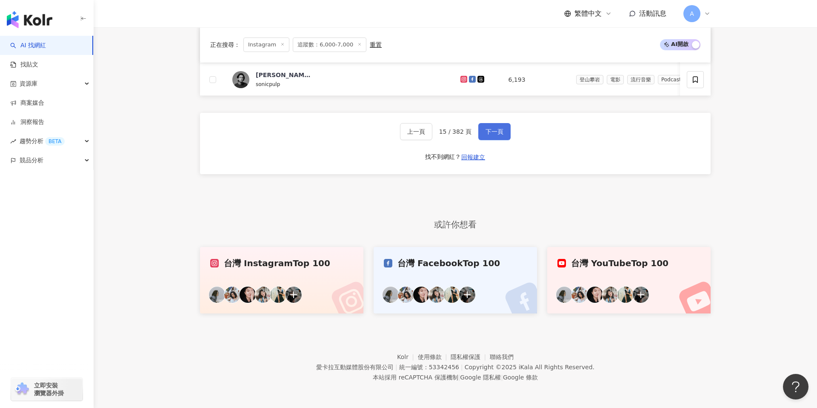
scroll to position [353, 0]
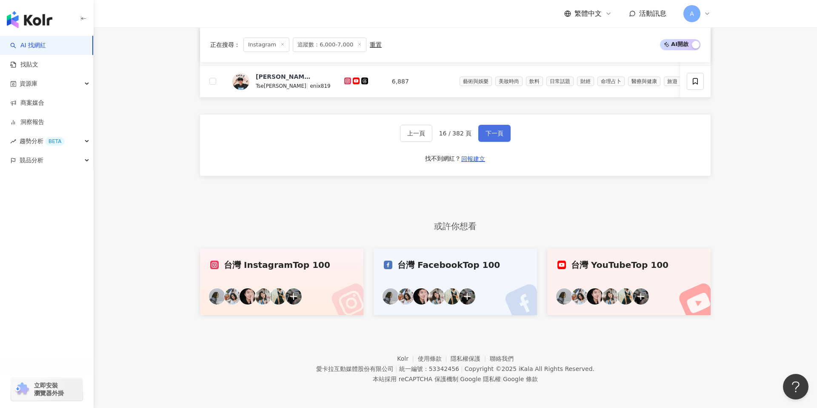
click at [490, 137] on button "下一頁" at bounding box center [494, 133] width 32 height 17
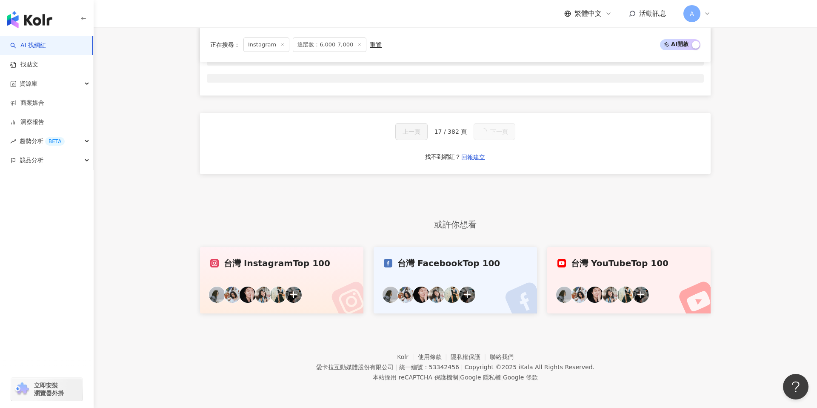
click at [490, 137] on button "下一頁" at bounding box center [495, 131] width 42 height 17
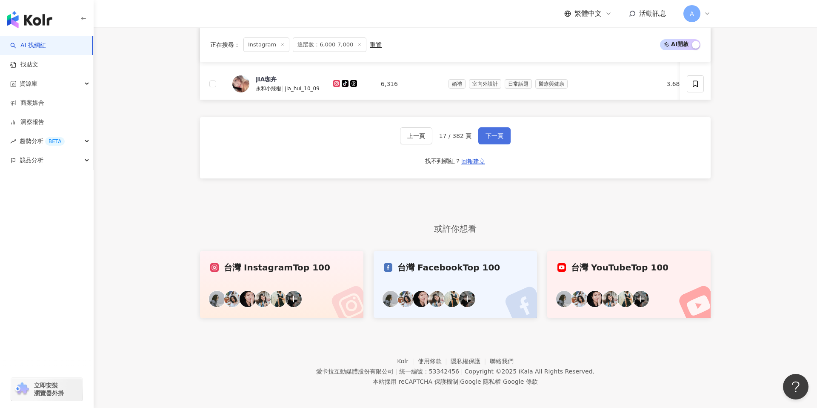
click at [490, 137] on span "下一頁" at bounding box center [494, 135] width 18 height 7
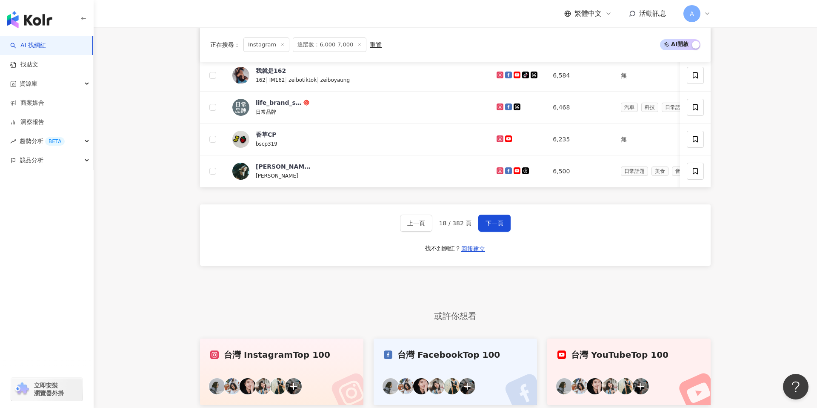
scroll to position [416, 0]
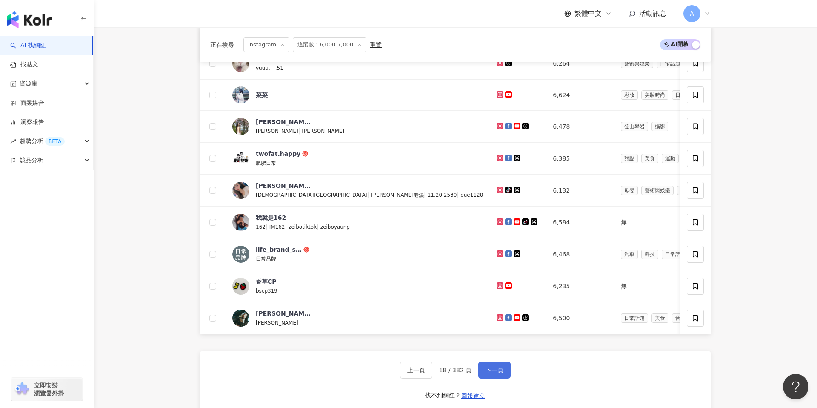
click at [486, 369] on span "下一頁" at bounding box center [494, 369] width 18 height 7
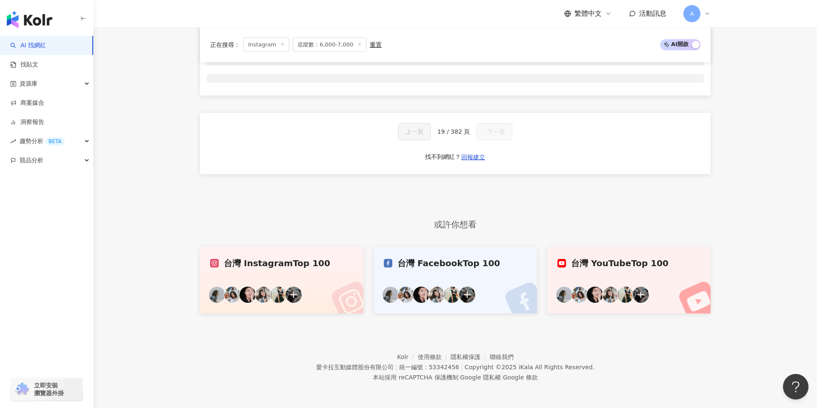
click at [486, 369] on div "Copyright © 2025 iKala All Rights Reserved." at bounding box center [530, 366] width 130 height 7
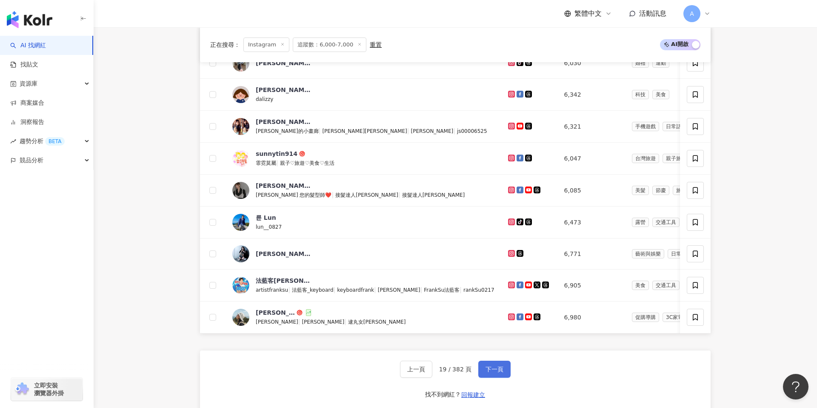
click at [492, 367] on span "下一頁" at bounding box center [494, 368] width 18 height 7
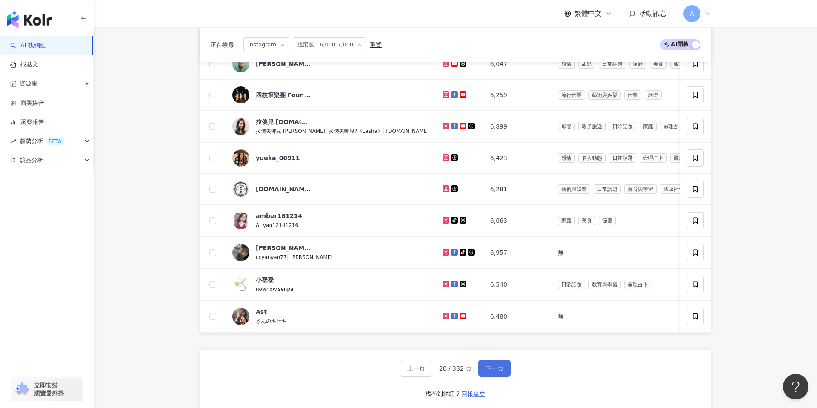
click at [490, 364] on button "下一頁" at bounding box center [494, 367] width 32 height 17
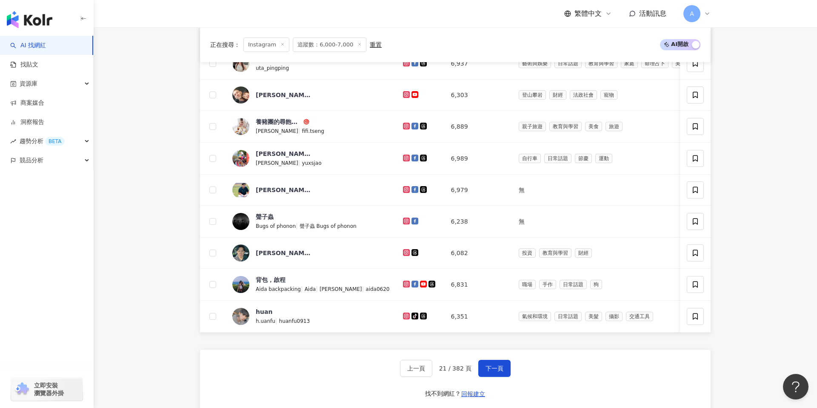
click at [497, 359] on div "上一頁 21 / 382 頁 下一頁 找不到網紅？ 回報建立" at bounding box center [455, 379] width 511 height 61
click at [498, 362] on button "下一頁" at bounding box center [494, 367] width 32 height 17
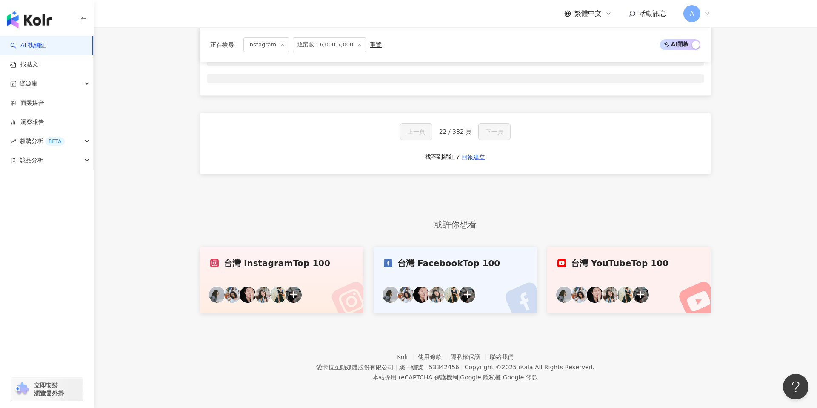
scroll to position [353, 0]
click at [498, 362] on div "愛[PERSON_NAME]互動媒體股份有限公司 | 統一編號：53342456 | Copyright © 2025 iKala All Rights Re…" at bounding box center [455, 367] width 278 height 10
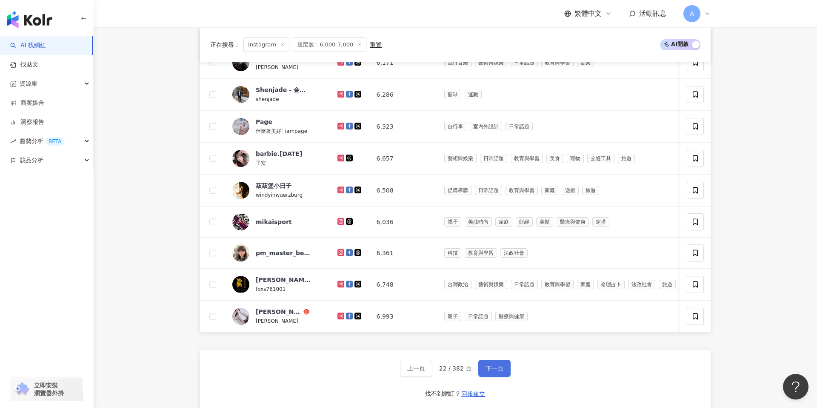
click at [493, 370] on span "下一頁" at bounding box center [494, 368] width 18 height 7
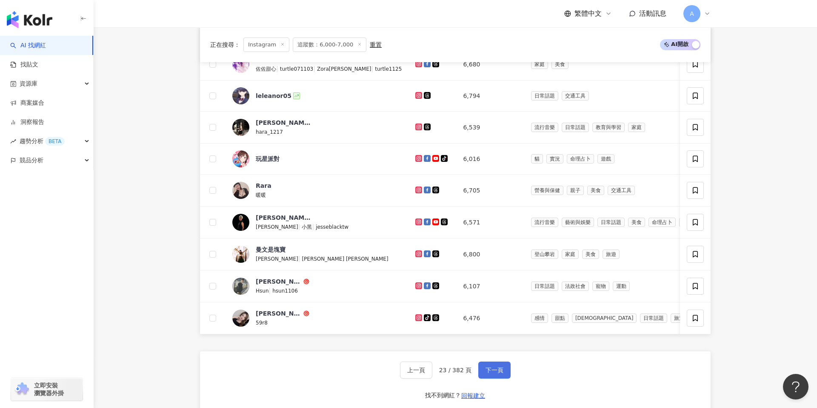
click at [502, 374] on button "下一頁" at bounding box center [494, 369] width 32 height 17
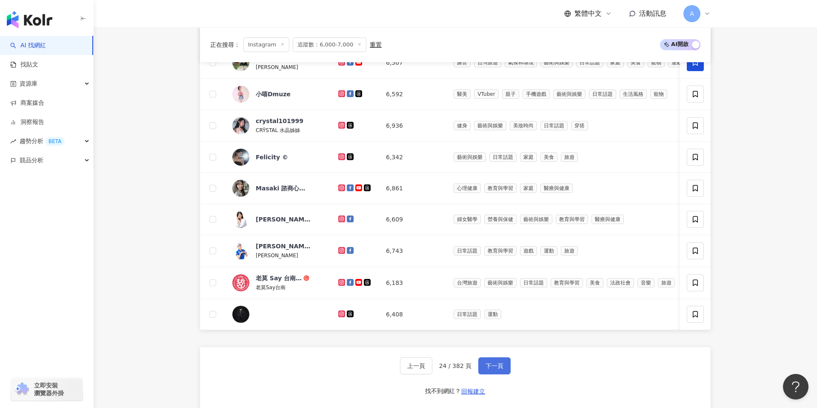
click at [489, 366] on span "下一頁" at bounding box center [494, 365] width 18 height 7
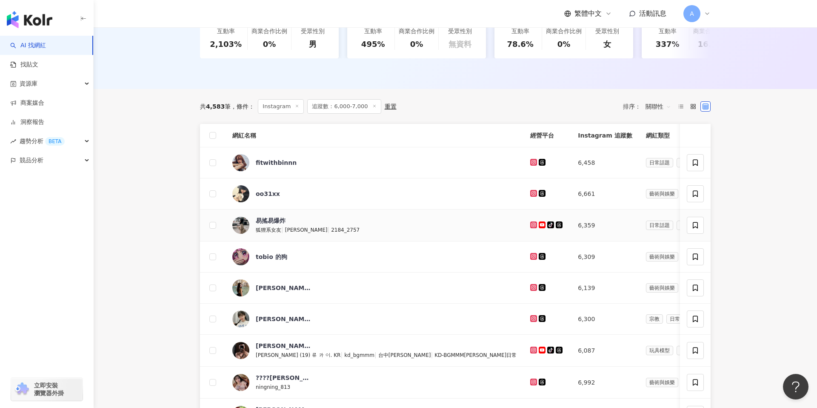
scroll to position [521, 0]
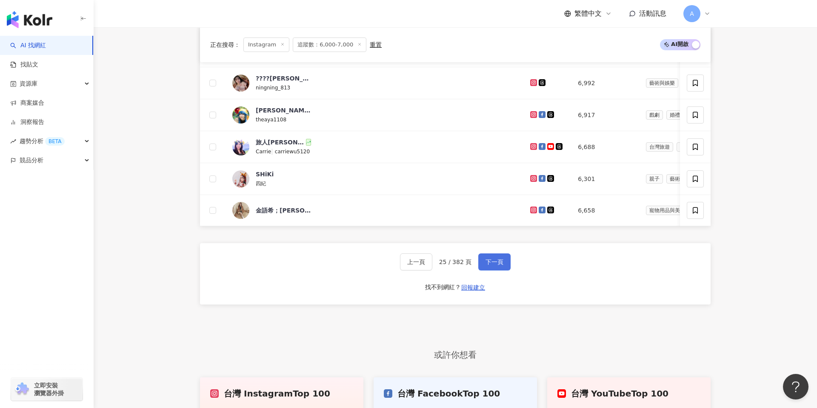
click at [492, 266] on button "下一頁" at bounding box center [494, 261] width 32 height 17
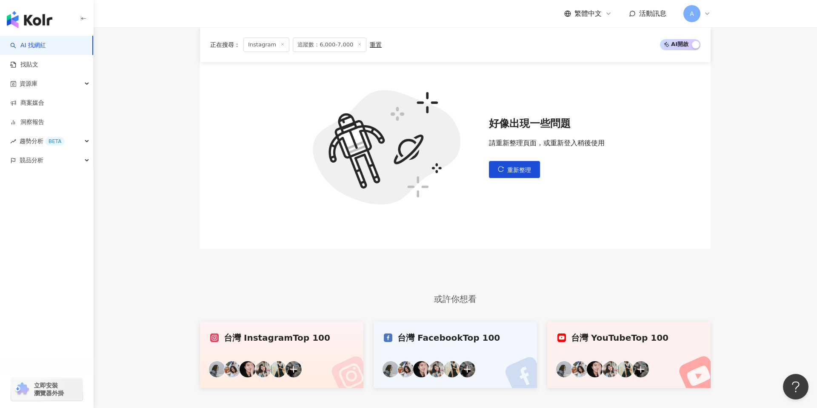
scroll to position [299, 0]
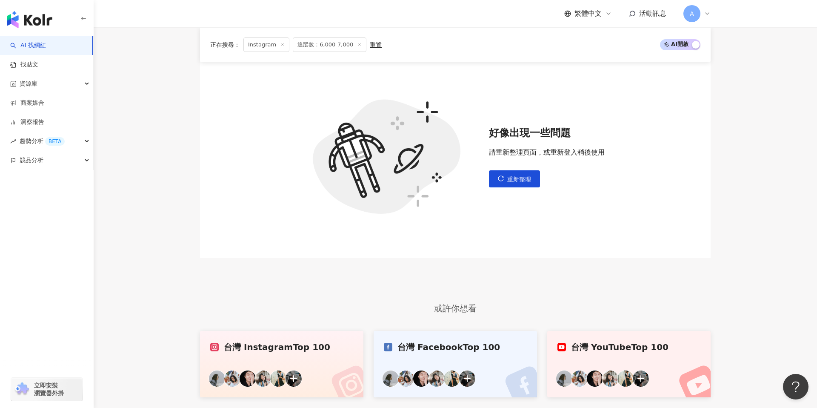
click at [519, 187] on div "好像出現一些問題 請重新整理頁面，或重新登入稍後使用 重新整理" at bounding box center [455, 156] width 511 height 203
click at [518, 184] on button "重新整理" at bounding box center [514, 178] width 51 height 17
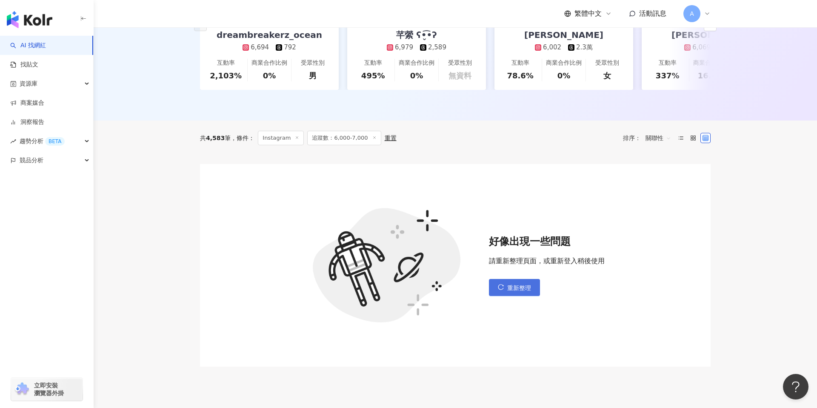
scroll to position [262, 0]
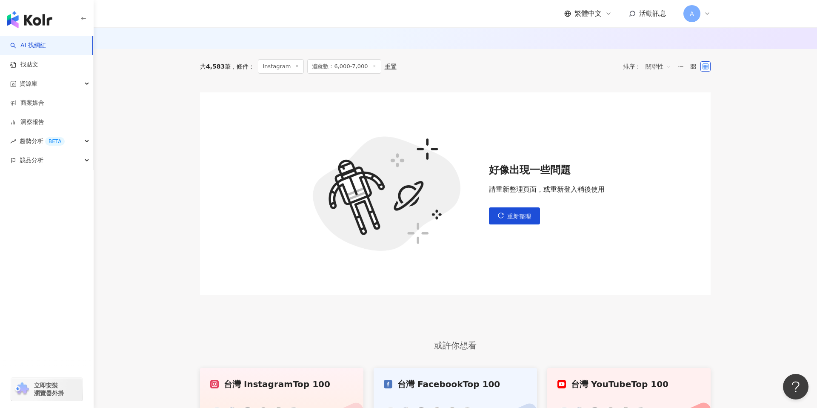
click at [524, 228] on div "好像出現一些問題 請重新整理頁面，或重新登入稍後使用 重新整理" at bounding box center [455, 193] width 511 height 203
click at [523, 218] on span "重新整理" at bounding box center [519, 216] width 24 height 7
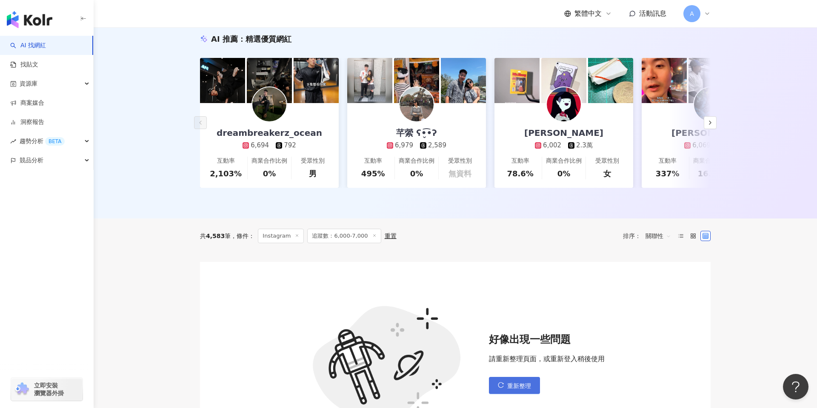
scroll to position [182, 0]
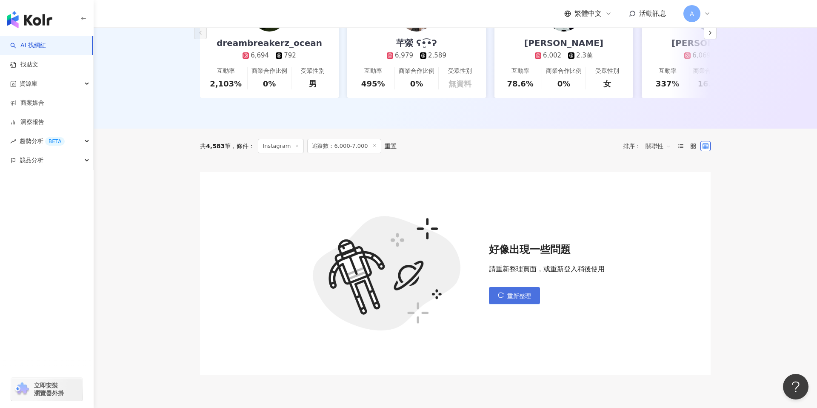
click at [509, 290] on button "重新整理" at bounding box center [514, 295] width 51 height 17
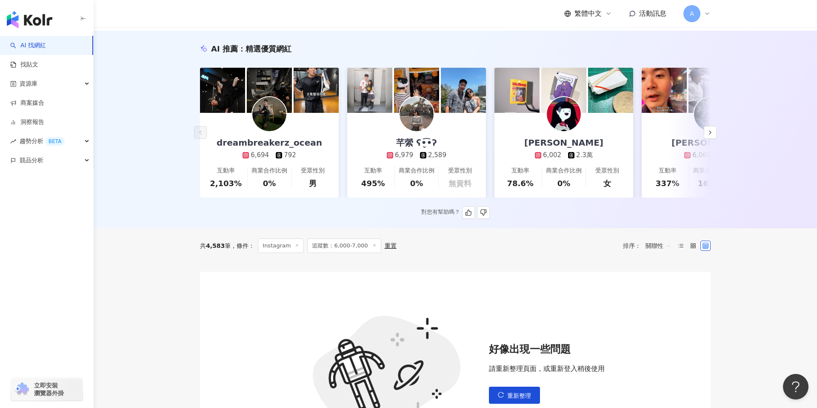
scroll to position [178, 0]
